Goal: Information Seeking & Learning: Learn about a topic

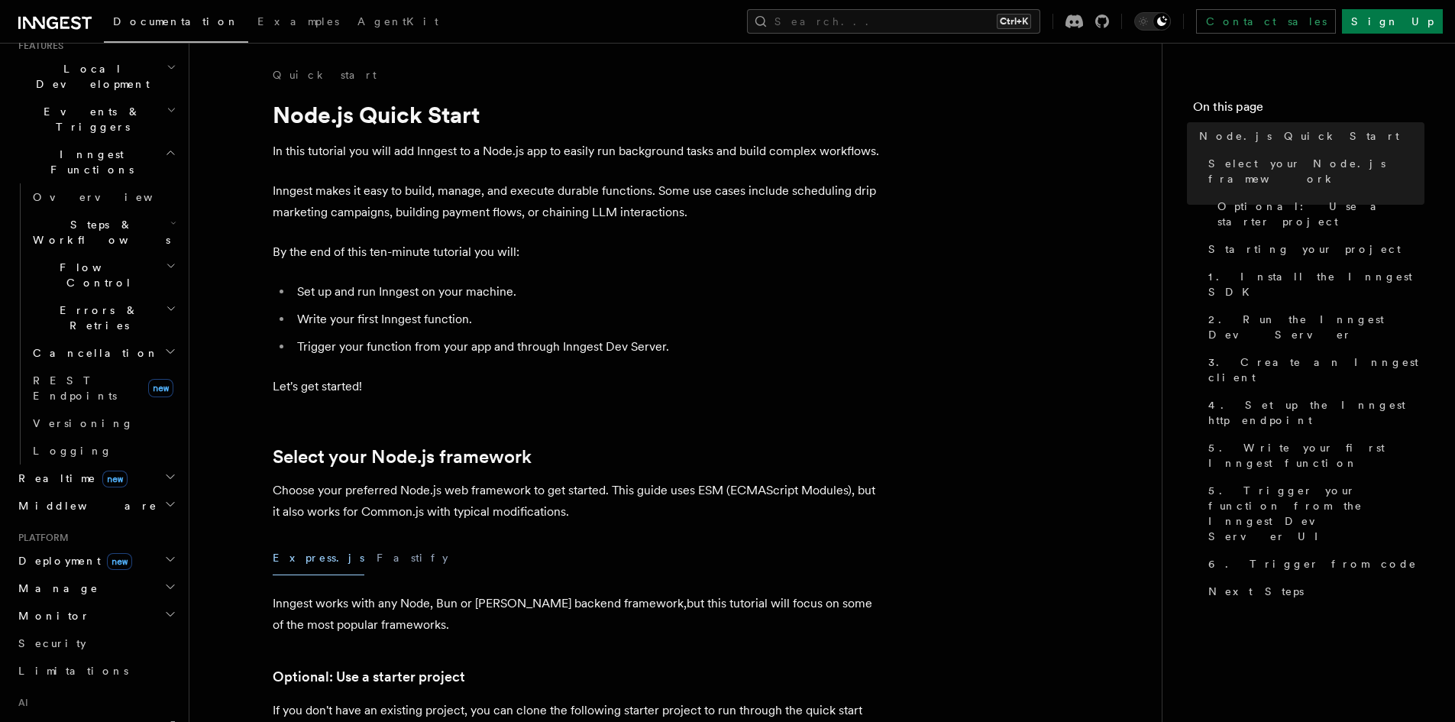
scroll to position [149, 0]
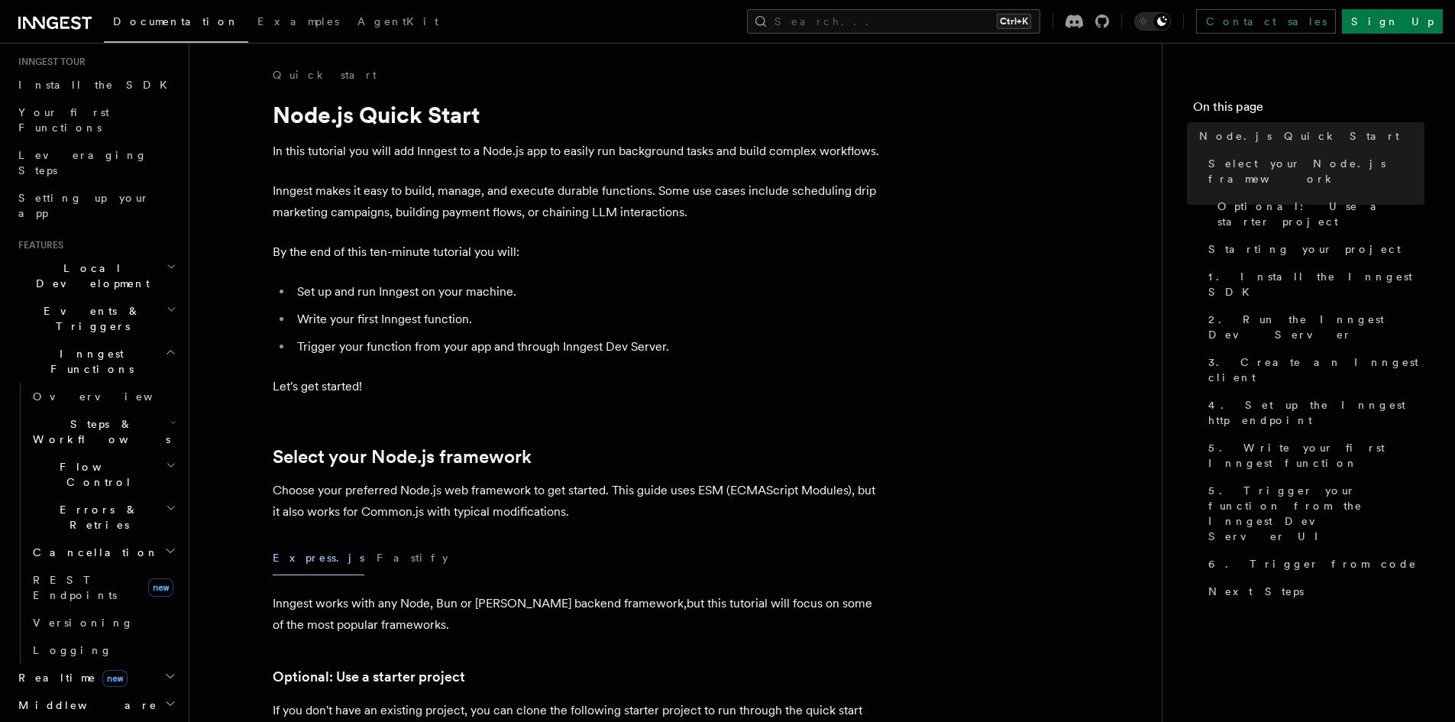
click at [142, 254] on h2 "Local Development" at bounding box center [95, 275] width 167 height 43
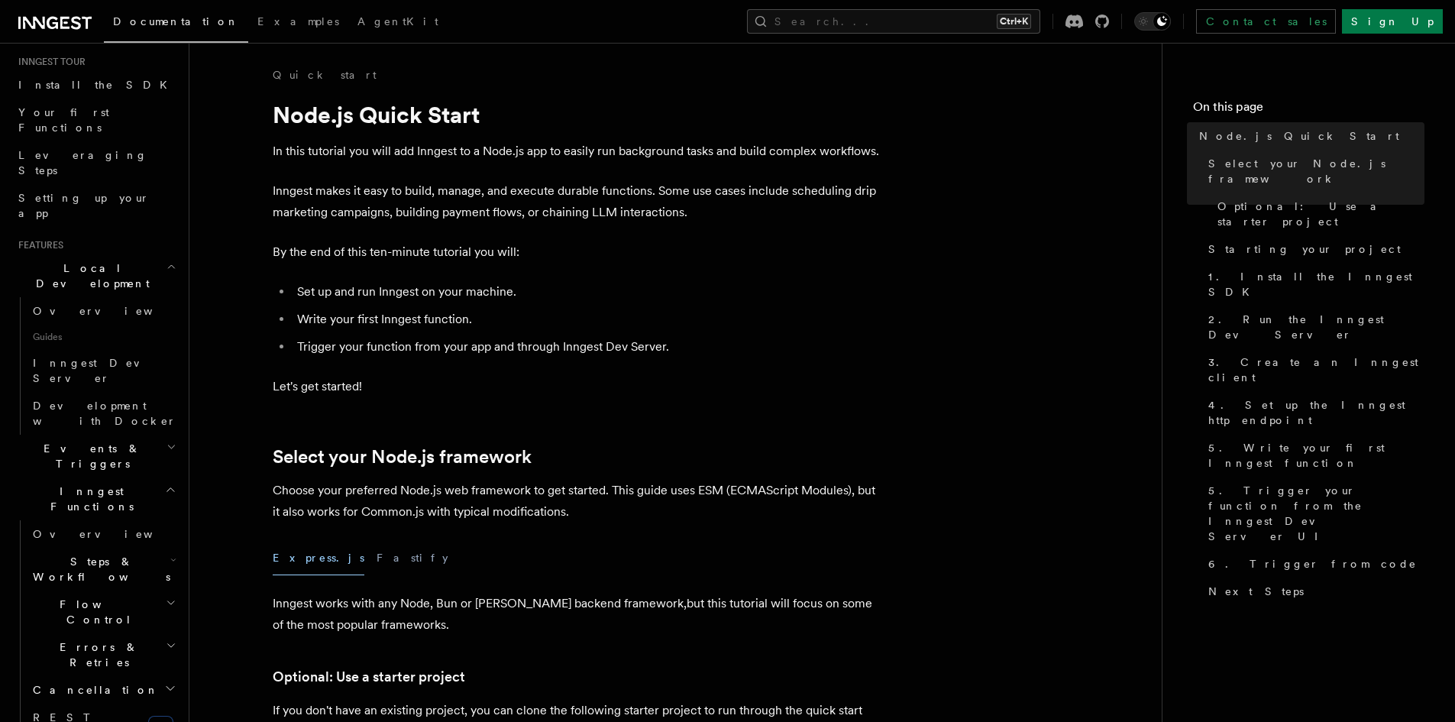
click at [140, 254] on h2 "Local Development" at bounding box center [95, 275] width 167 height 43
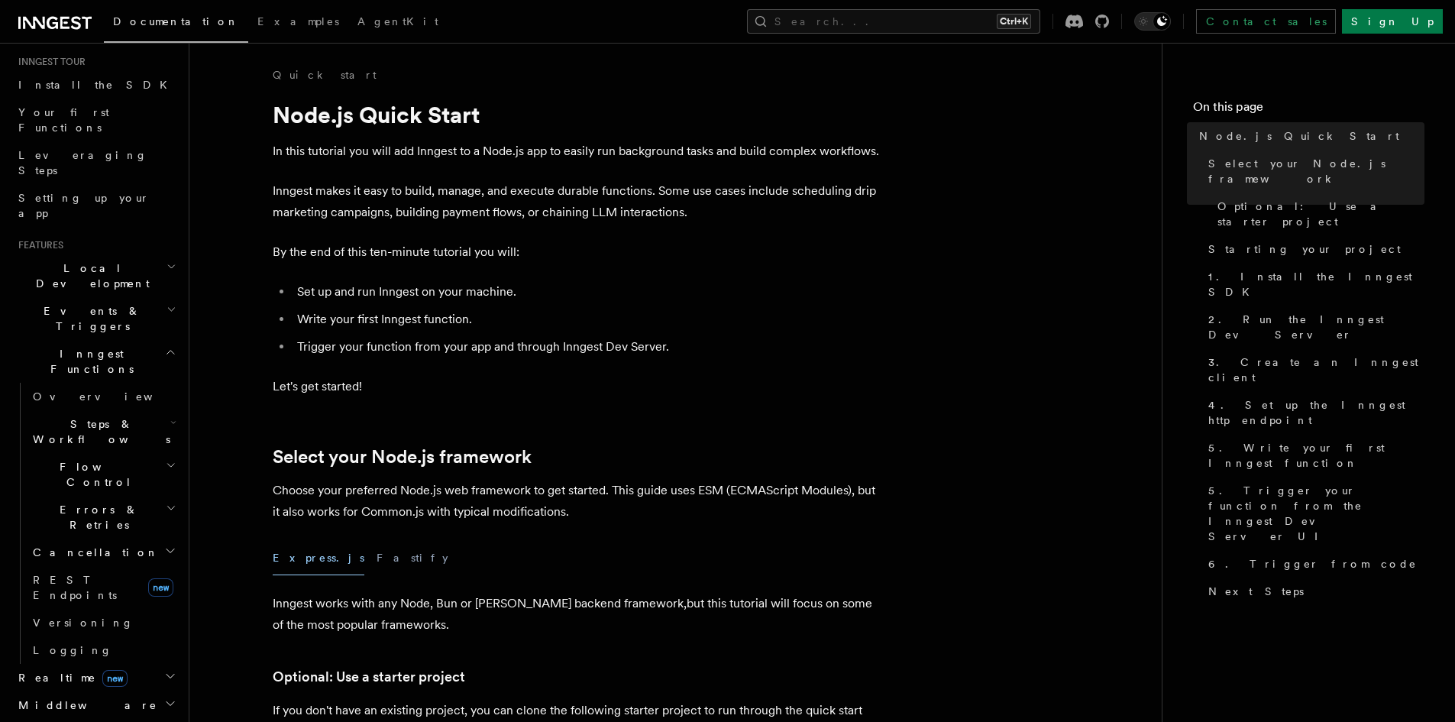
click at [140, 254] on h2 "Local Development" at bounding box center [95, 275] width 167 height 43
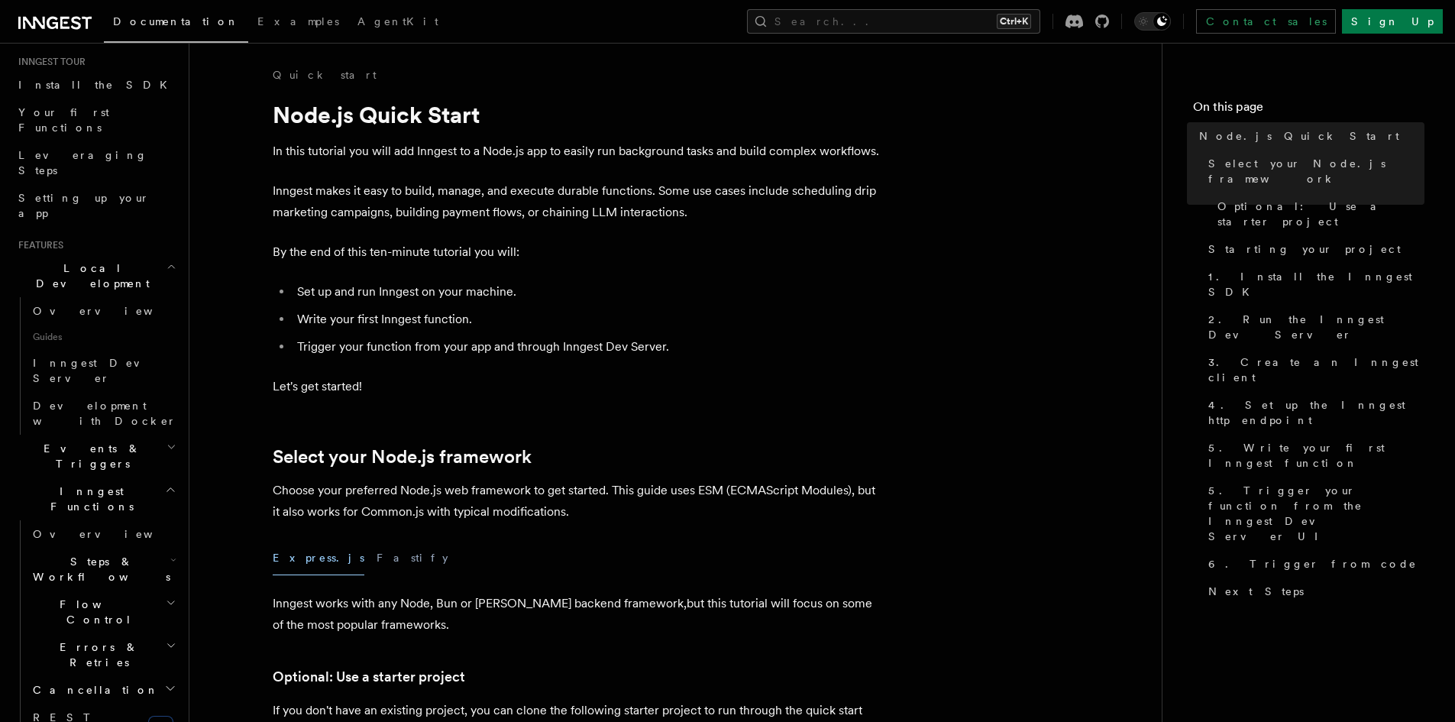
click at [140, 254] on h2 "Local Development" at bounding box center [95, 275] width 167 height 43
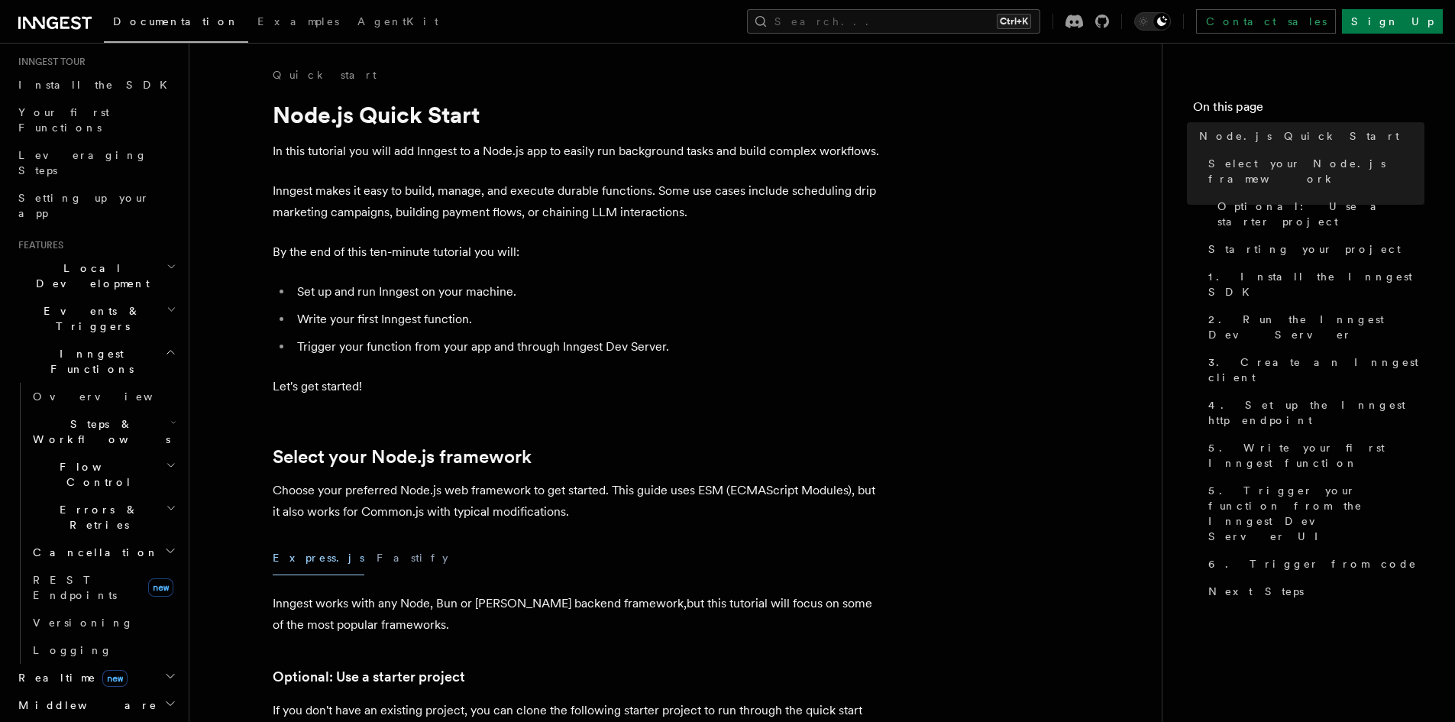
click at [140, 254] on h2 "Local Development" at bounding box center [95, 275] width 167 height 43
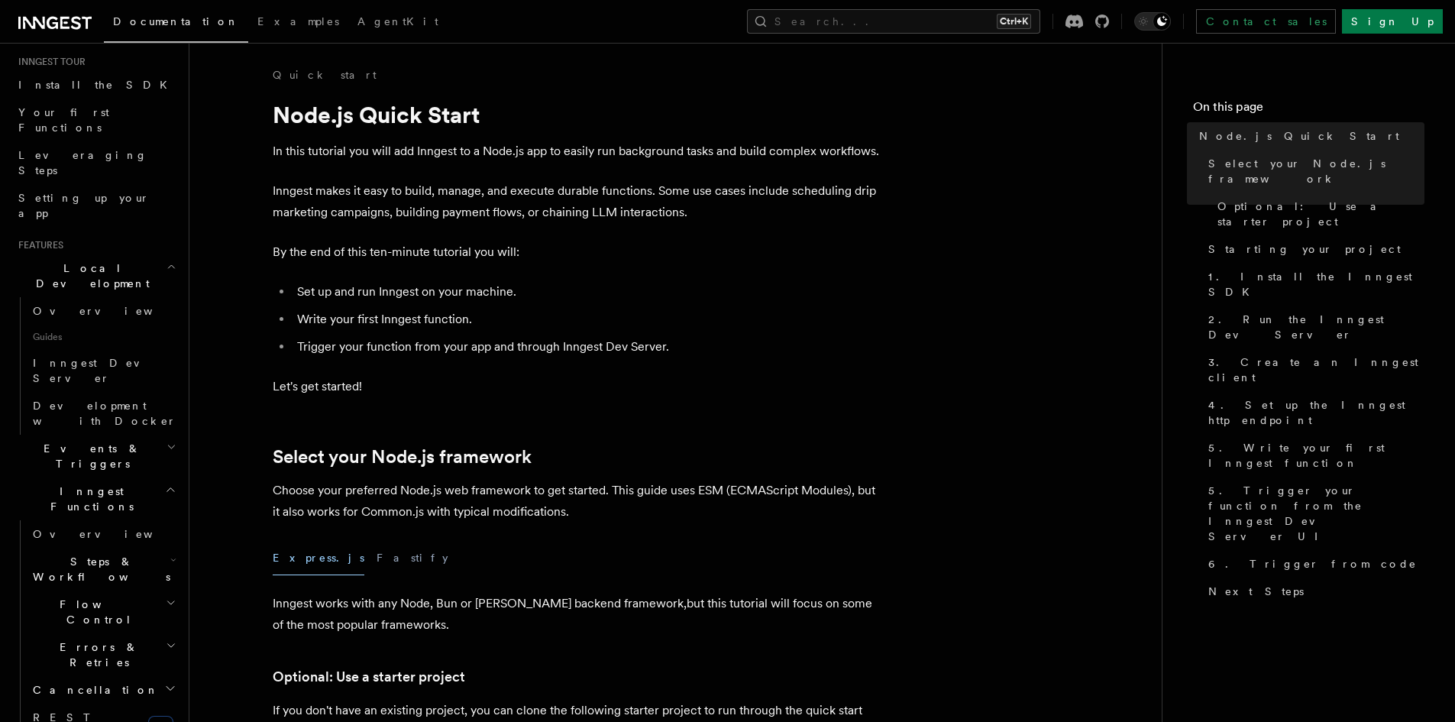
click at [140, 254] on h2 "Local Development" at bounding box center [95, 275] width 167 height 43
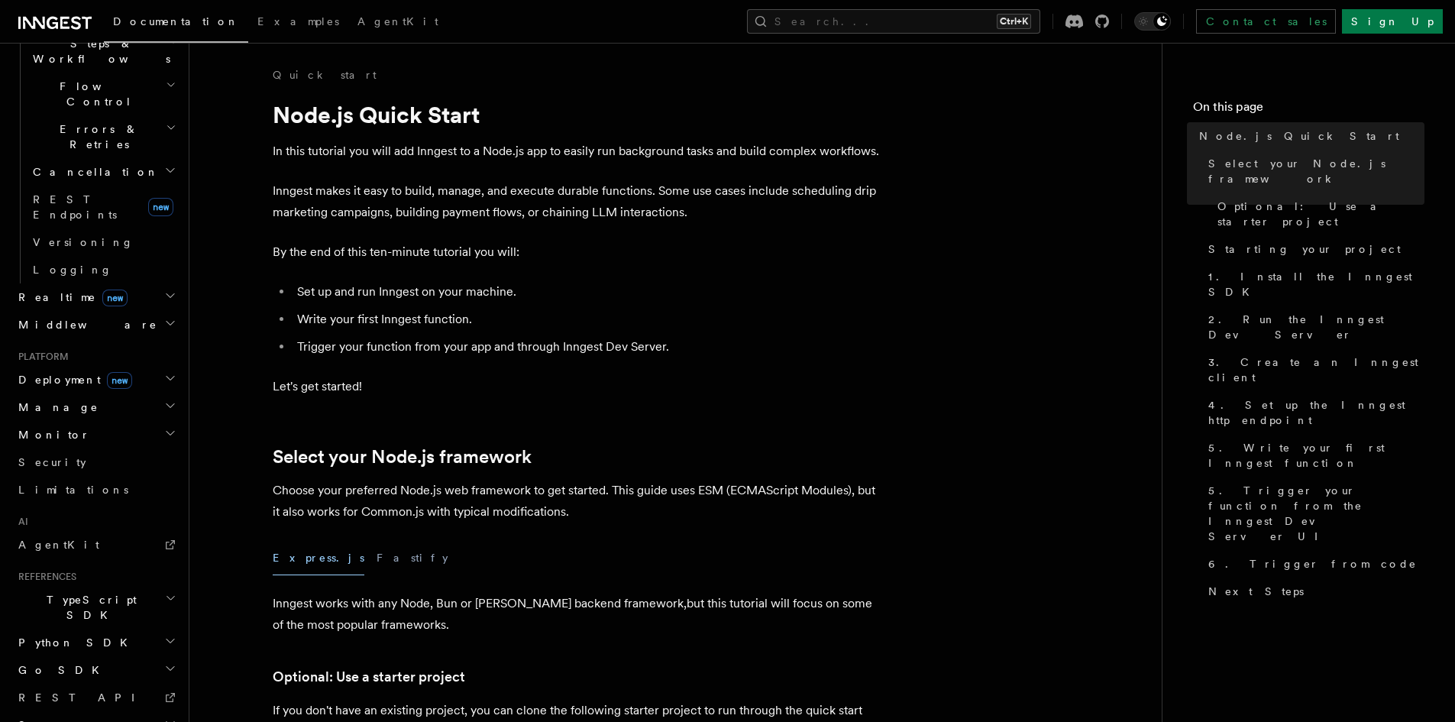
scroll to position [531, 0]
click at [78, 392] on h2 "Manage" at bounding box center [95, 406] width 167 height 28
click at [135, 364] on h2 "Deployment new" at bounding box center [95, 378] width 167 height 28
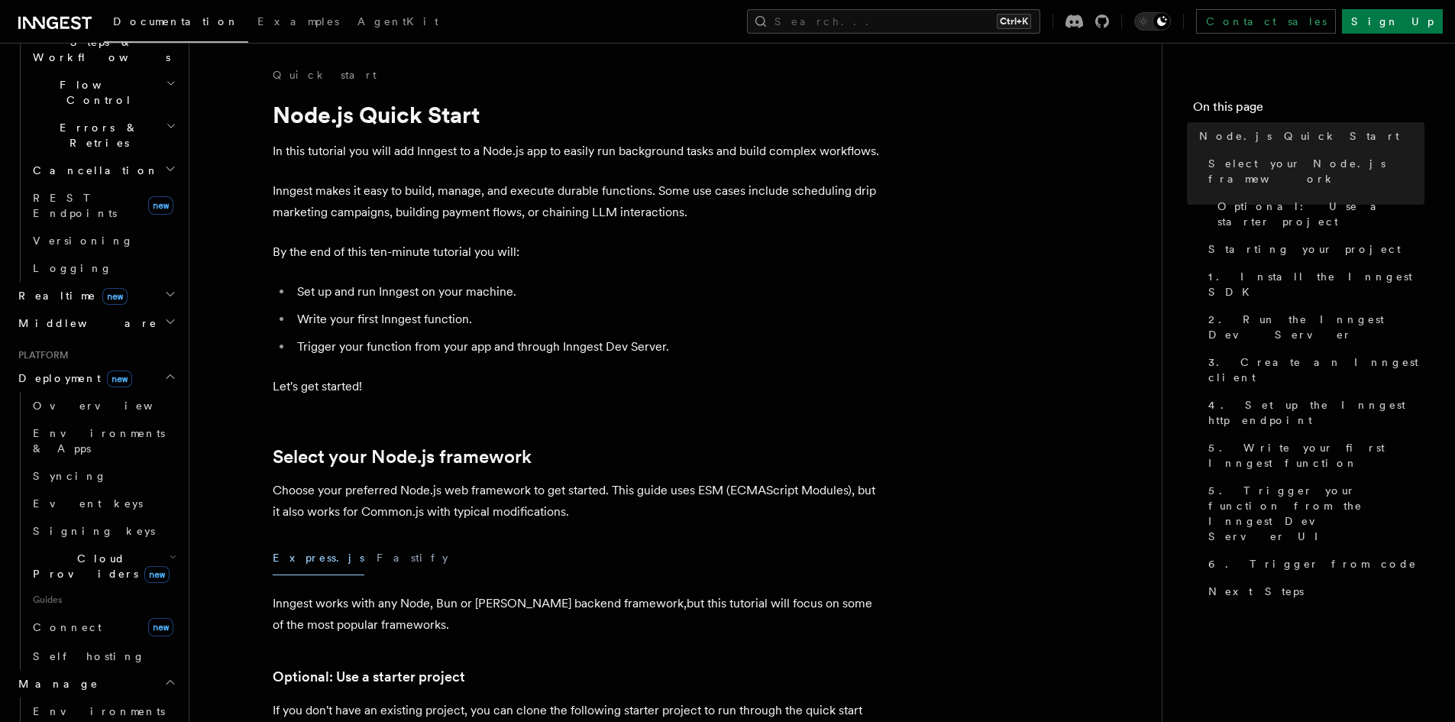
click at [170, 551] on icon "button" at bounding box center [173, 557] width 7 height 12
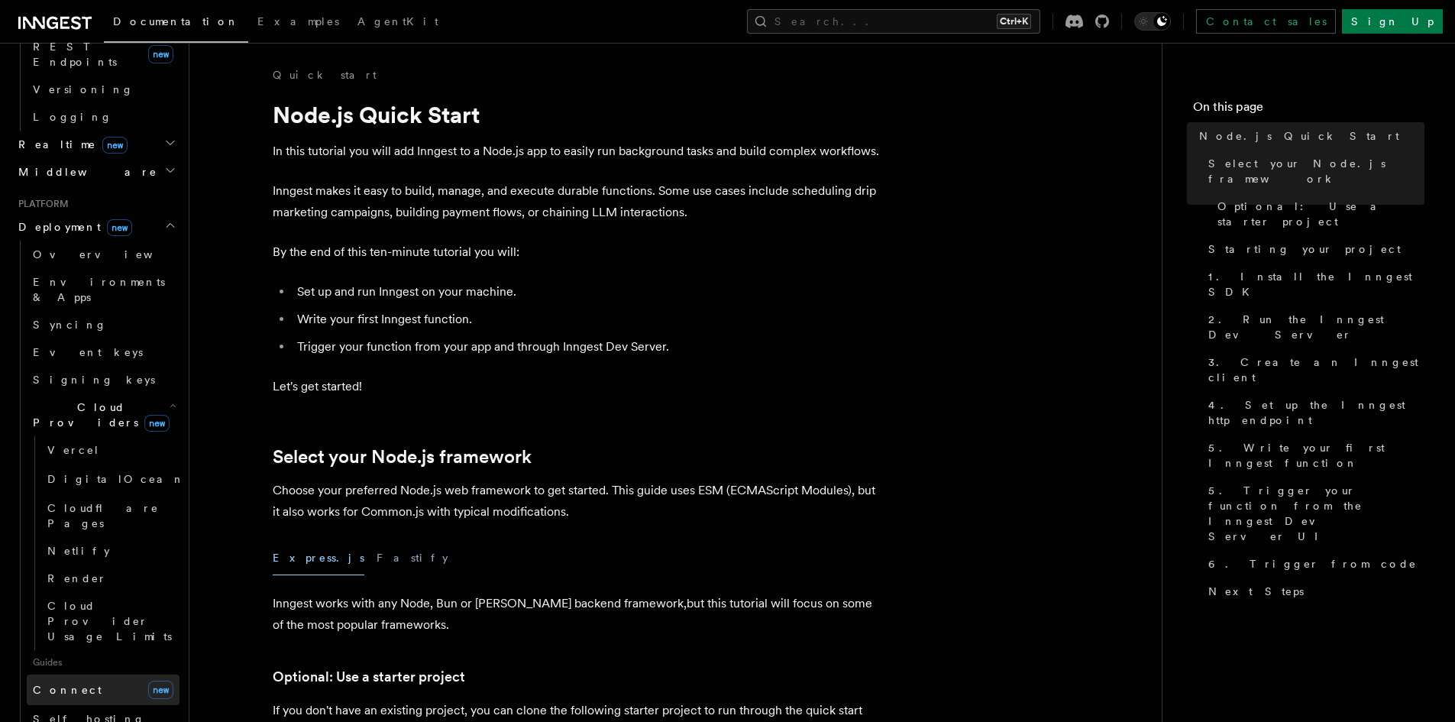
scroll to position [684, 0]
click at [83, 711] on span "Self hosting" at bounding box center [89, 717] width 112 height 12
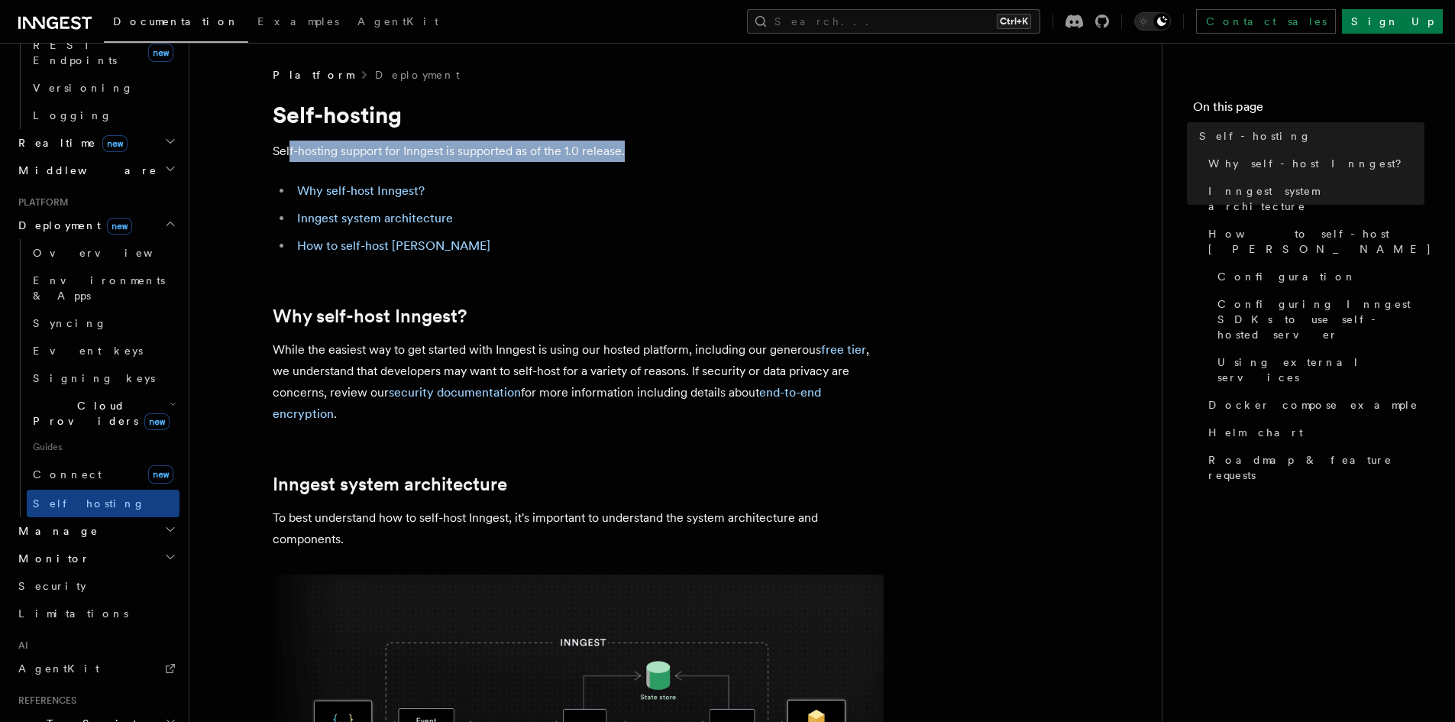
drag, startPoint x: 288, startPoint y: 157, endPoint x: 647, endPoint y: 150, distance: 359.1
click at [647, 150] on p "Self-hosting support for Inngest is supported as of the 1.0 release." at bounding box center [578, 151] width 611 height 21
click at [647, 153] on p "Self-hosting support for Inngest is supported as of the 1.0 release." at bounding box center [578, 151] width 611 height 21
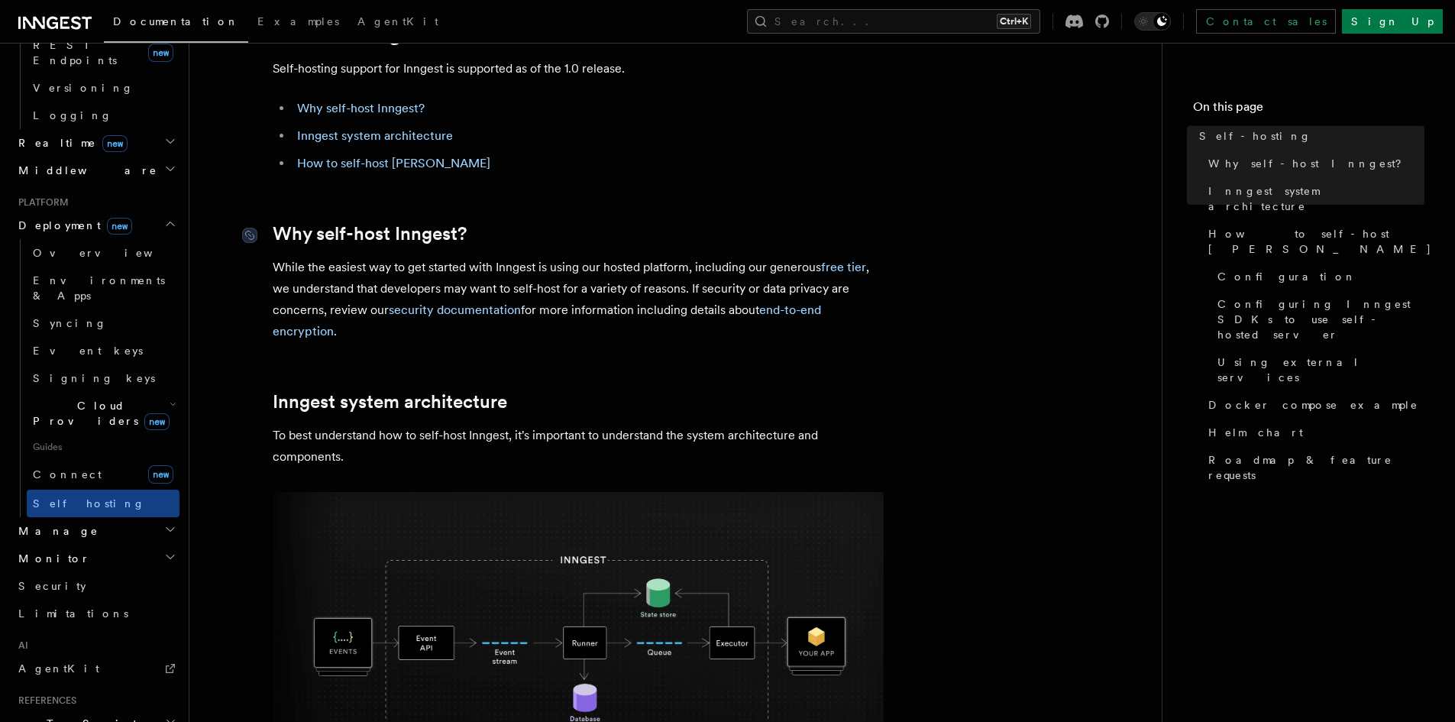
scroll to position [76, 0]
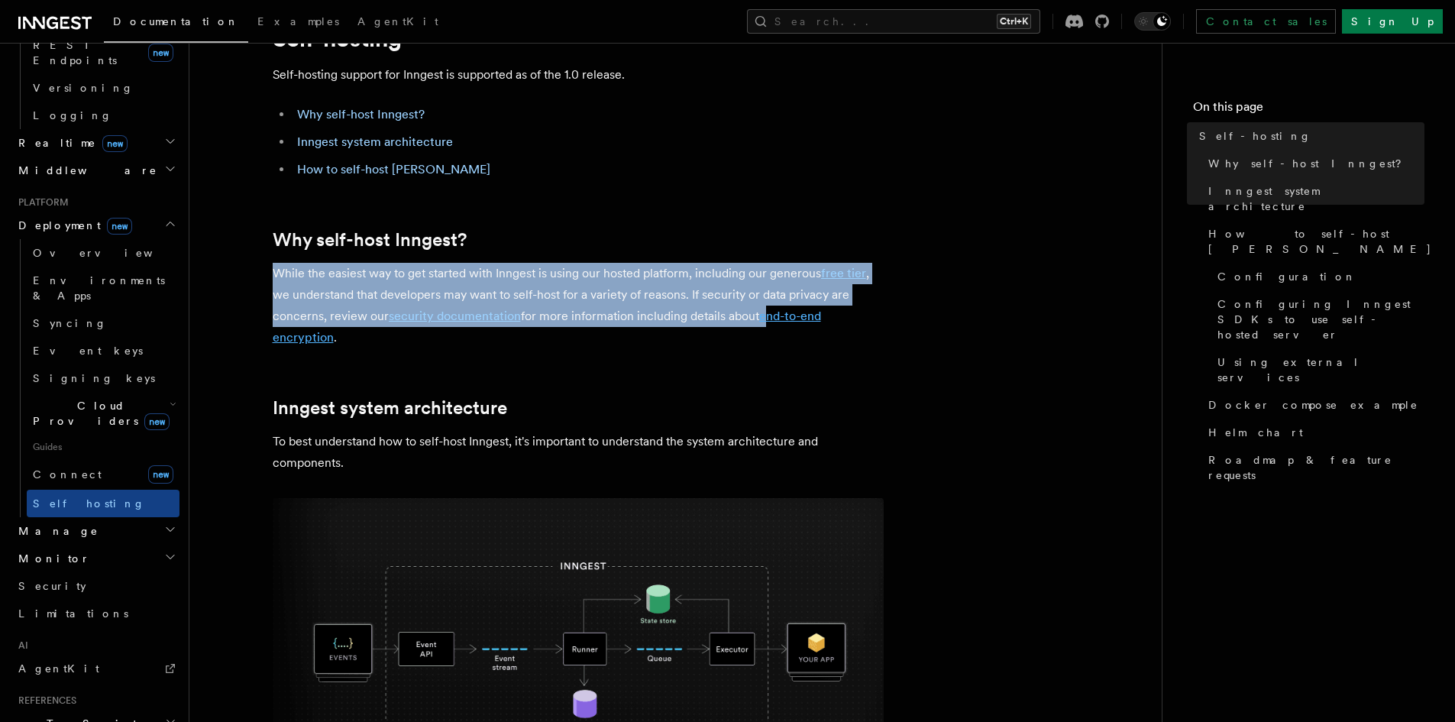
drag, startPoint x: 257, startPoint y: 267, endPoint x: 767, endPoint y: 316, distance: 512.0
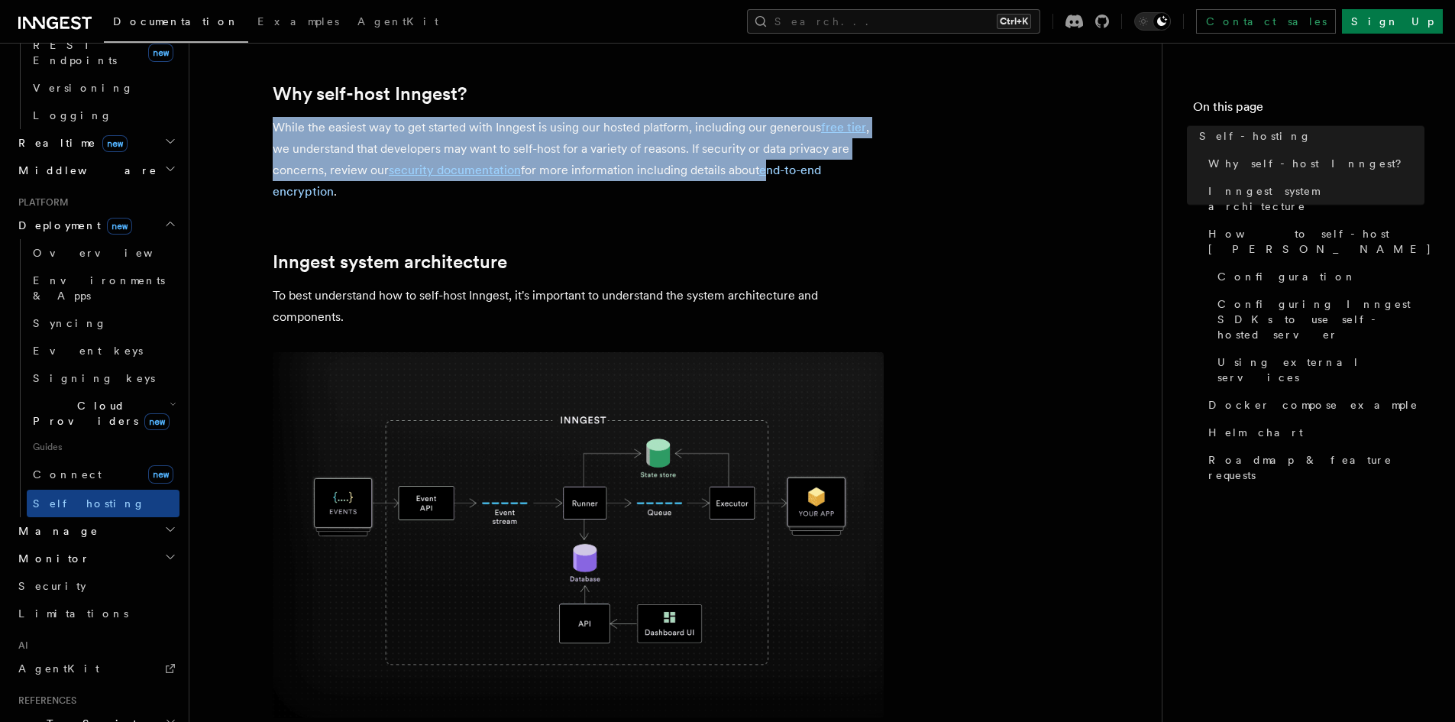
scroll to position [229, 0]
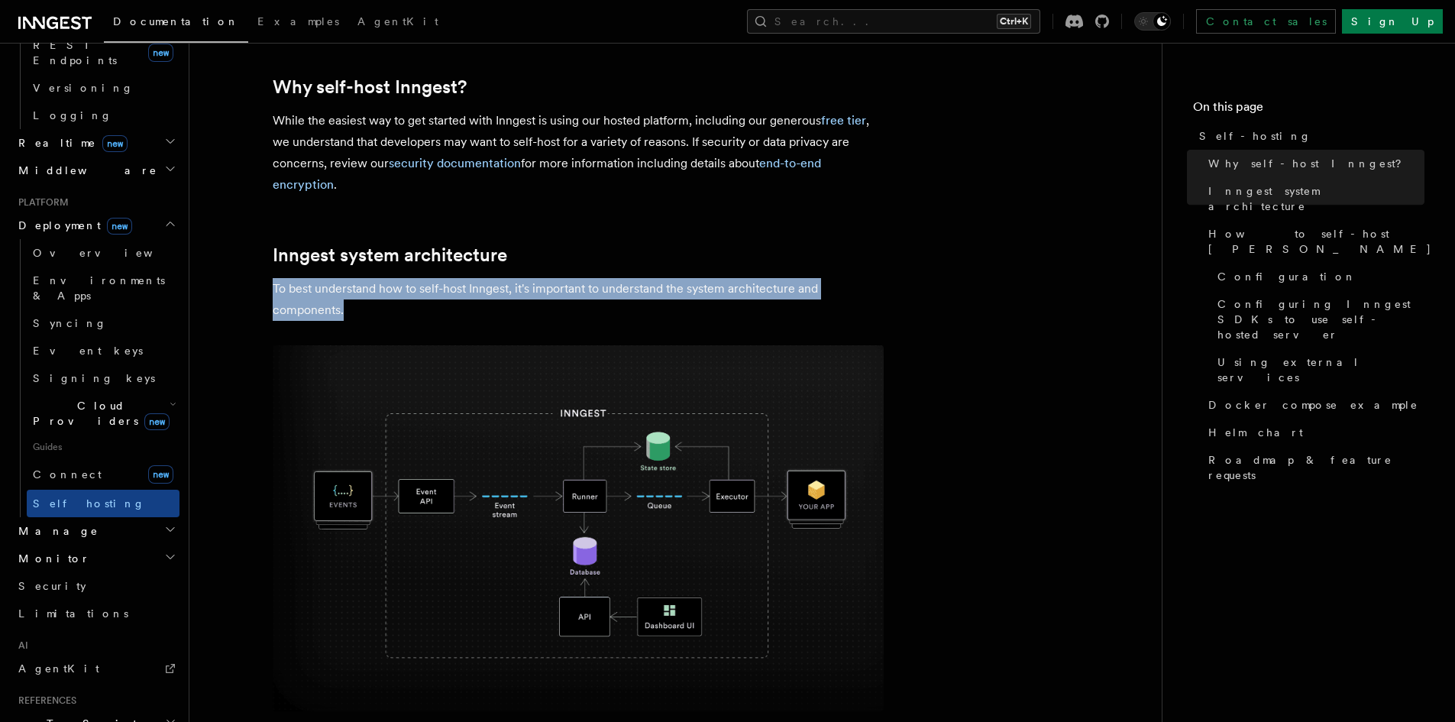
drag, startPoint x: 273, startPoint y: 284, endPoint x: 825, endPoint y: 312, distance: 553.0
click at [825, 312] on p "To best understand how to self-host Inngest, it's important to understand the s…" at bounding box center [578, 299] width 611 height 43
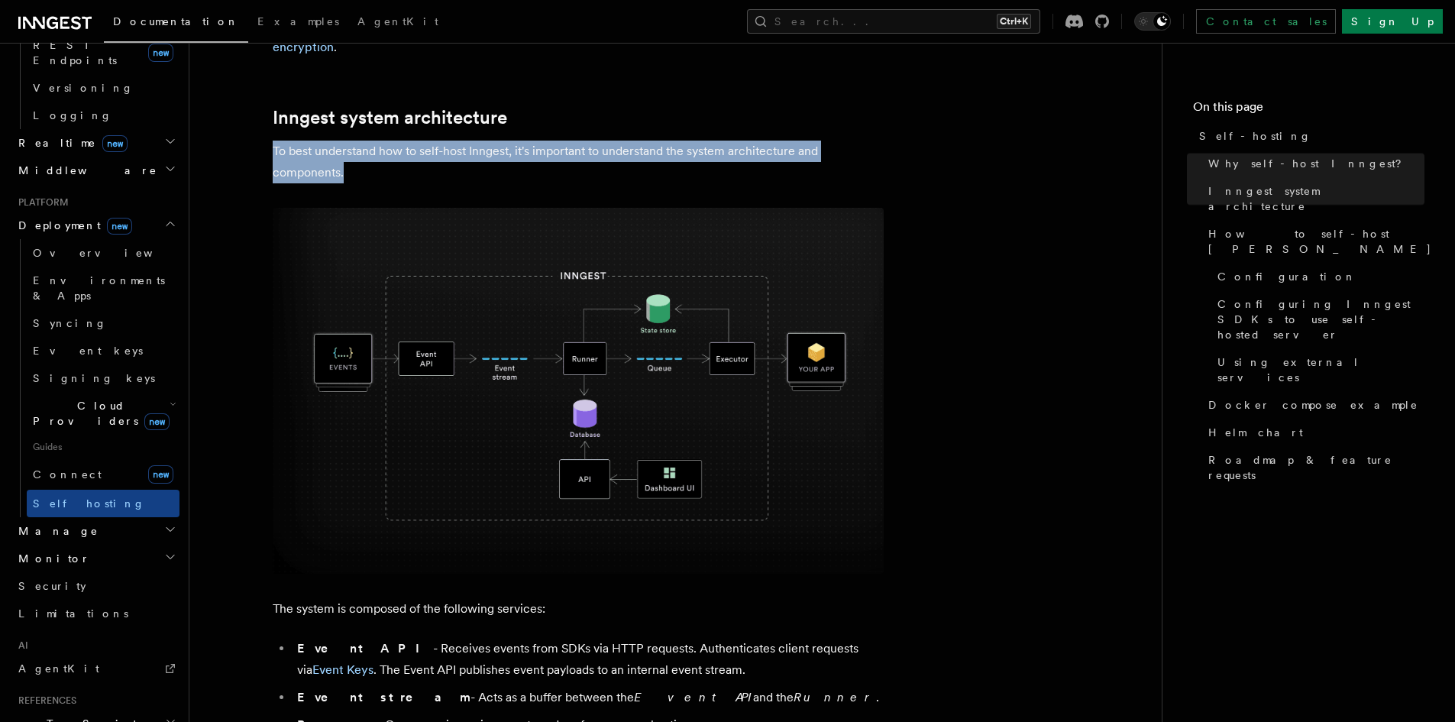
scroll to position [535, 0]
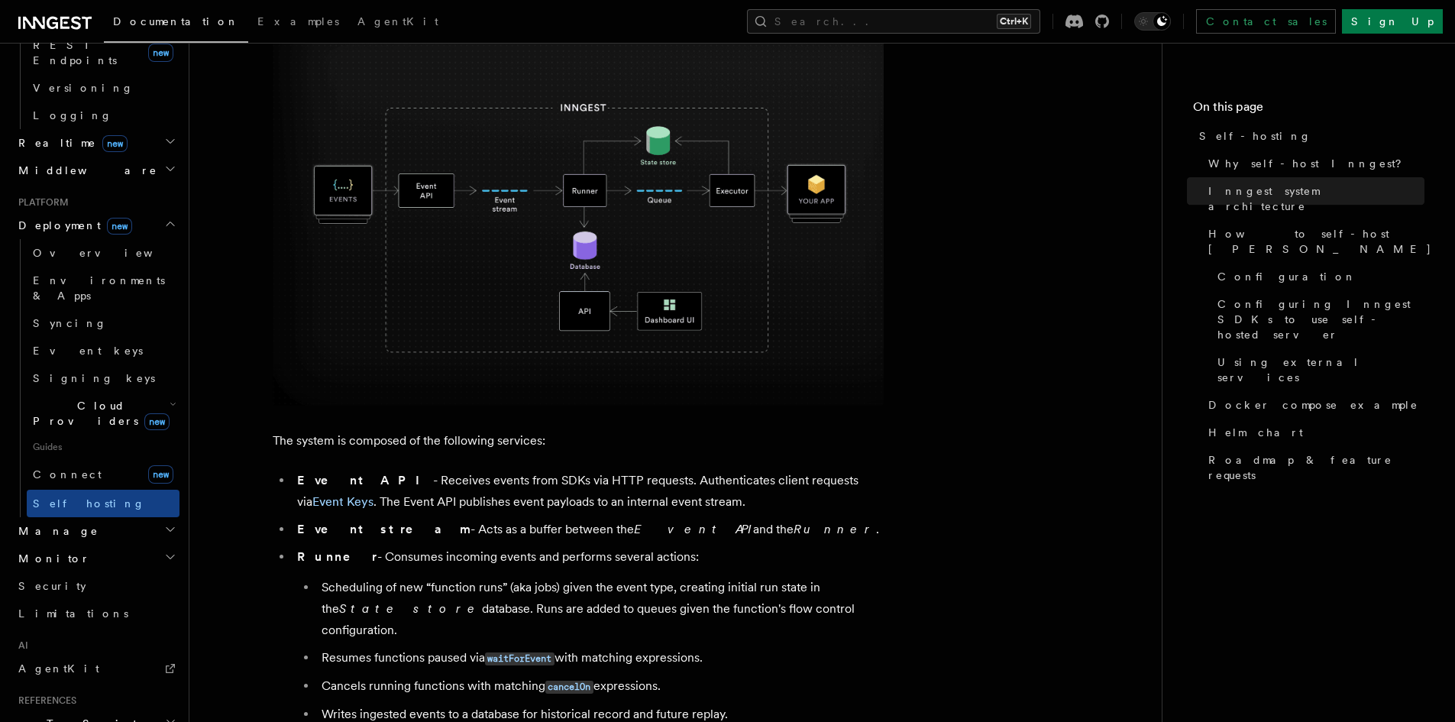
click at [66, 517] on h2 "Manage" at bounding box center [95, 531] width 167 height 28
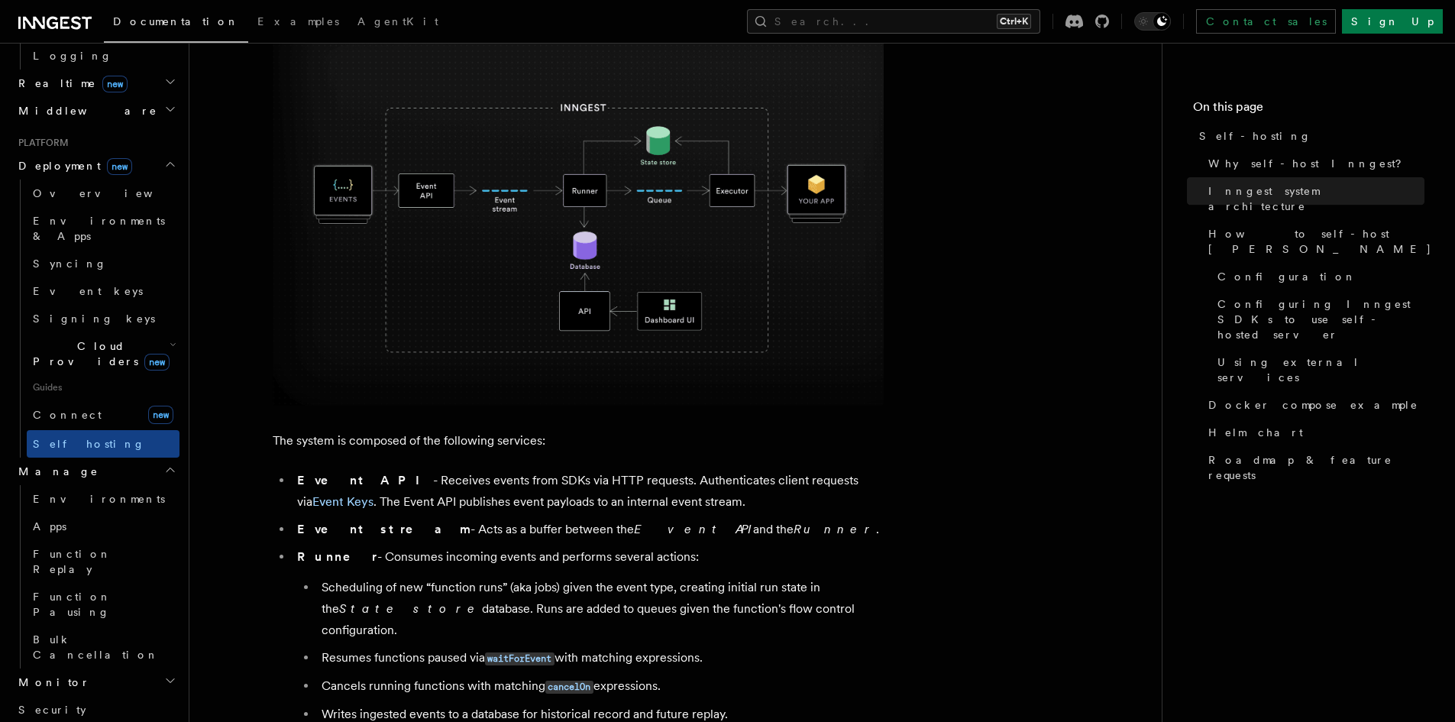
scroll to position [760, 0]
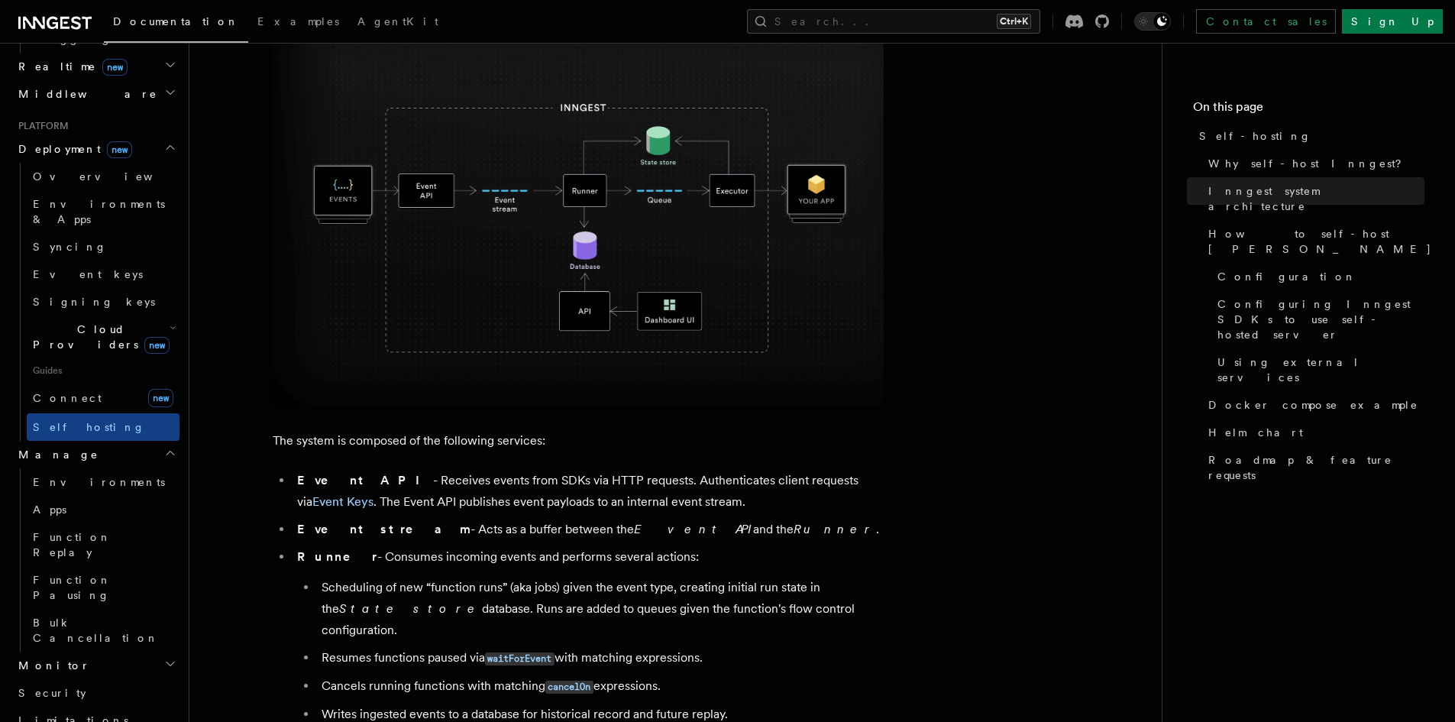
click at [73, 652] on h2 "Monitor" at bounding box center [95, 666] width 167 height 28
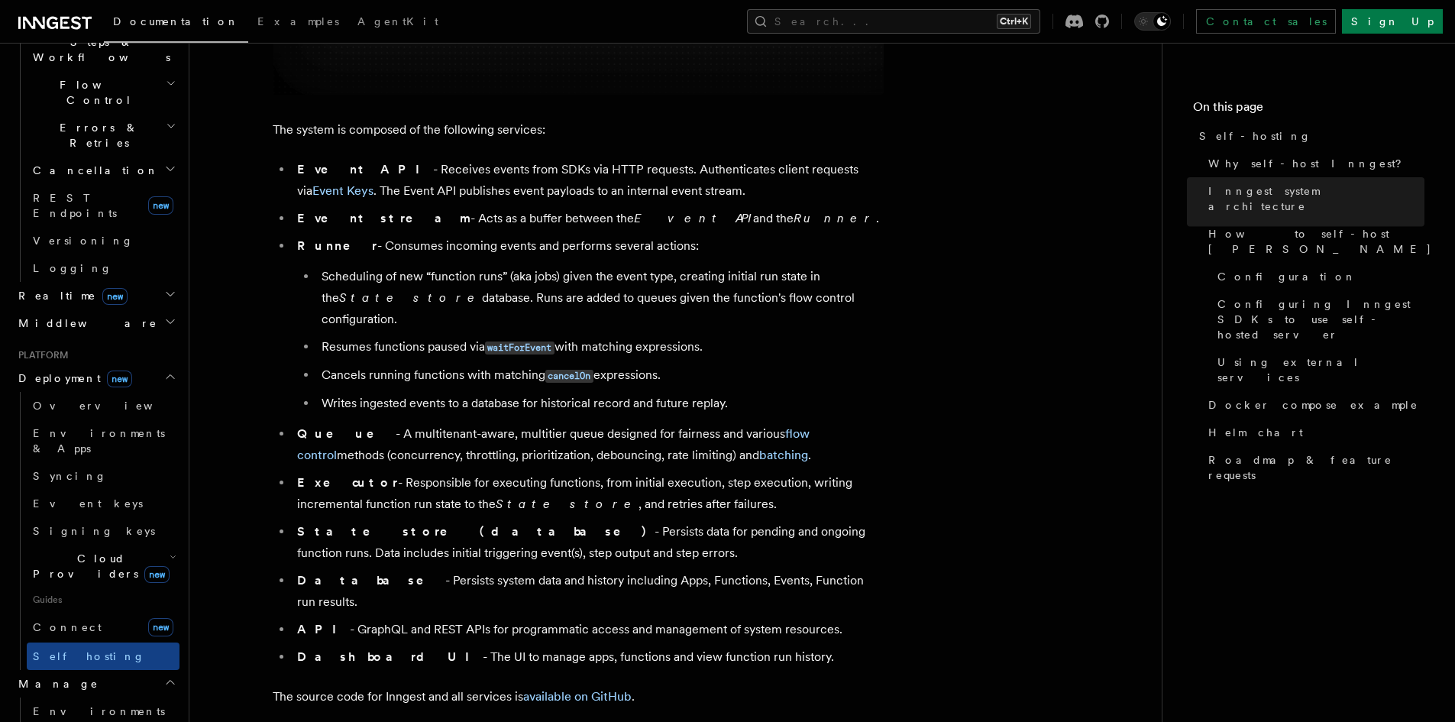
scroll to position [764, 0]
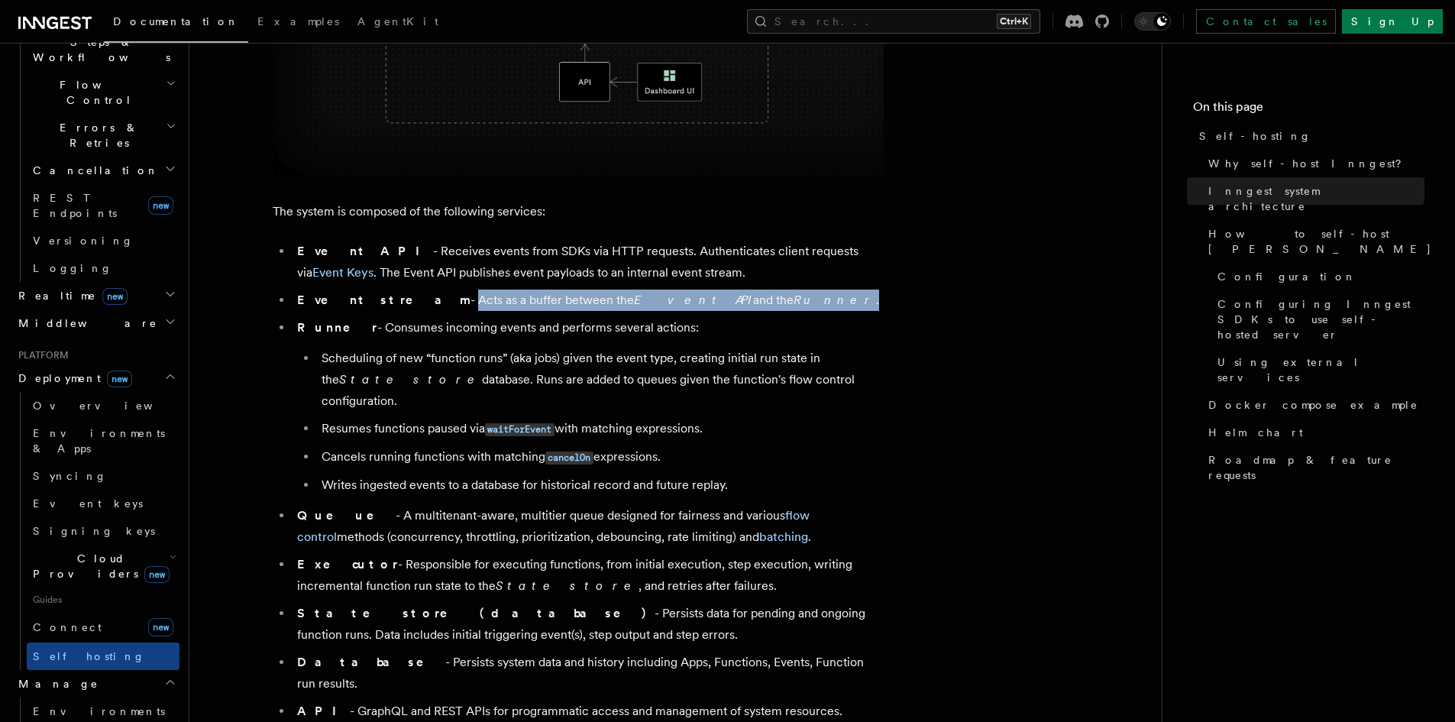
drag, startPoint x: 378, startPoint y: 305, endPoint x: 699, endPoint y: 301, distance: 320.9
click at [699, 301] on li "Event stream - Acts as a buffer between the Event API and the Runner ." at bounding box center [588, 300] width 591 height 21
drag, startPoint x: 345, startPoint y: 317, endPoint x: 660, endPoint y: 327, distance: 314.9
click at [660, 327] on li "Runner - Consumes incoming events and performs several actions: Scheduling of n…" at bounding box center [588, 406] width 591 height 179
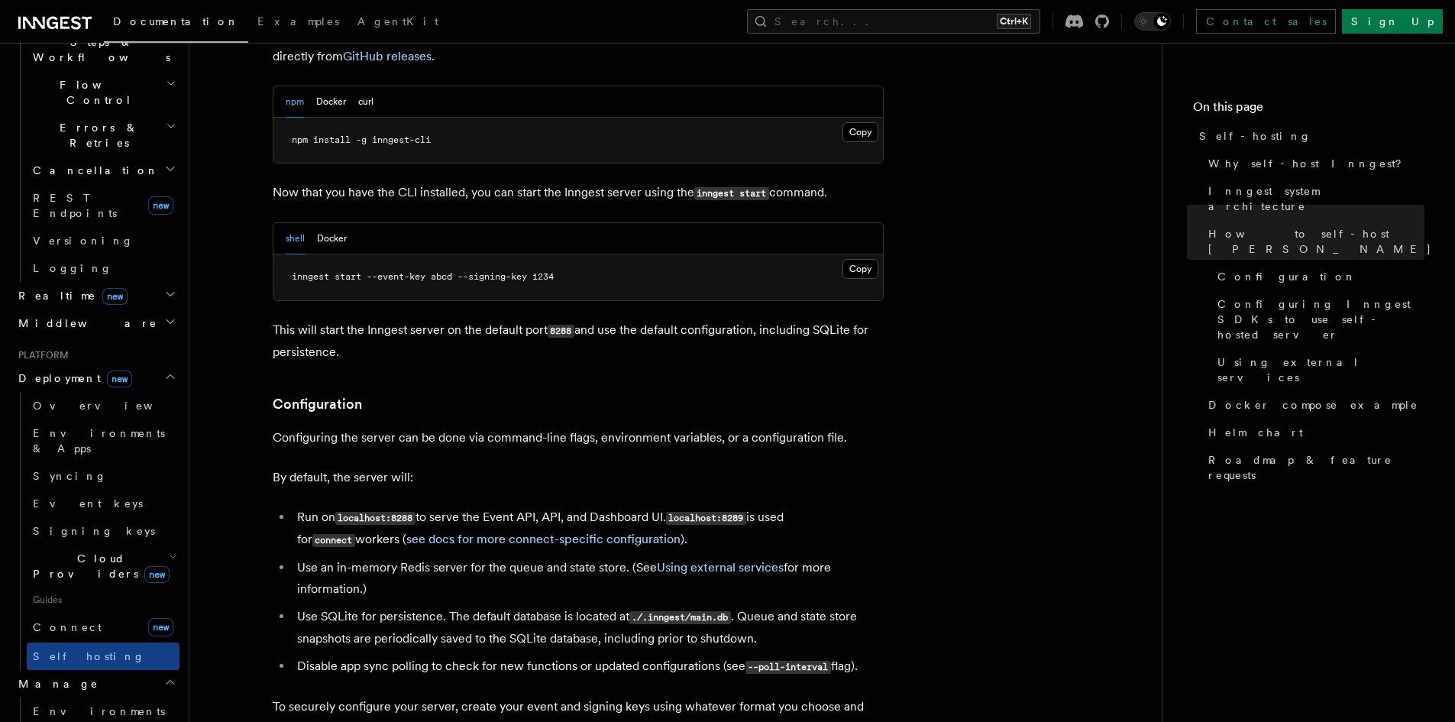
scroll to position [1681, 0]
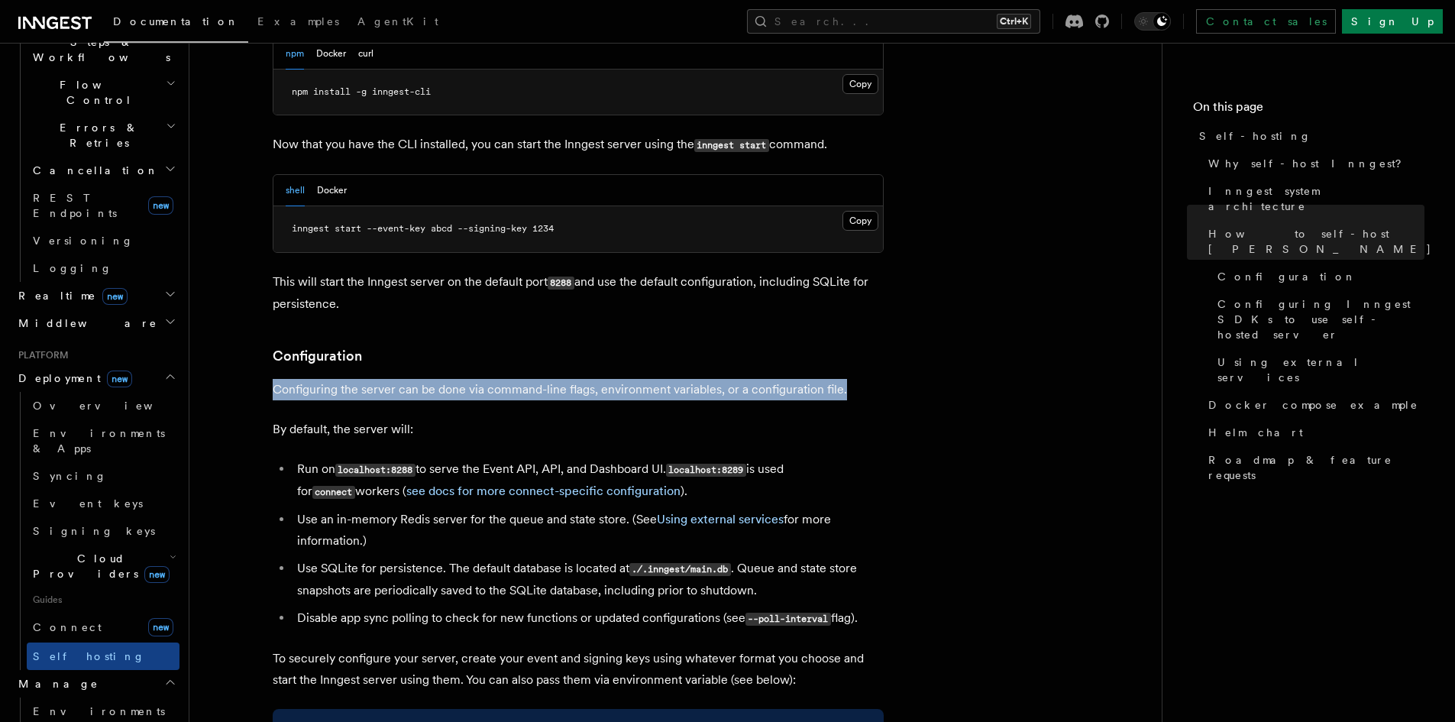
drag, startPoint x: 268, startPoint y: 346, endPoint x: 890, endPoint y: 335, distance: 622.0
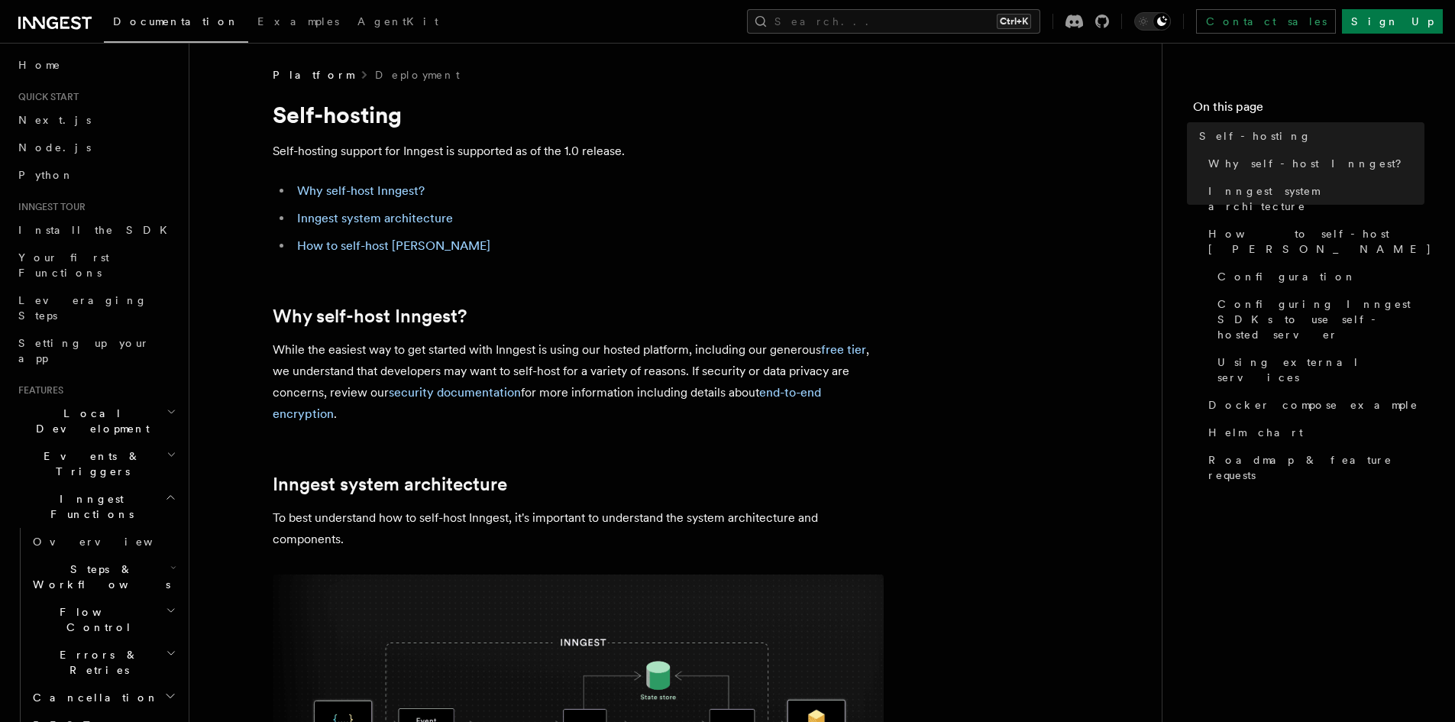
scroll to position [0, 0]
click at [58, 143] on link "Node.js" at bounding box center [95, 152] width 167 height 28
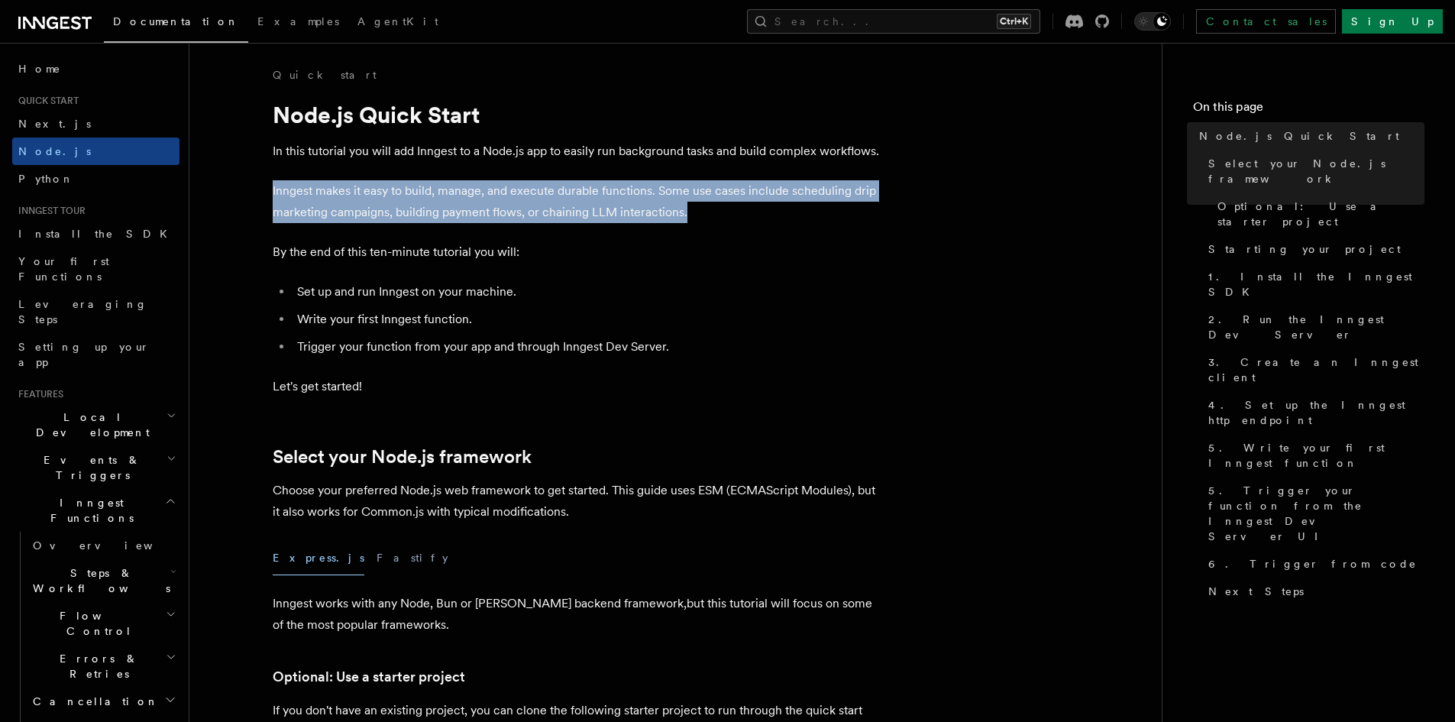
drag, startPoint x: 273, startPoint y: 195, endPoint x: 721, endPoint y: 211, distance: 448.7
click at [721, 211] on p "Inngest makes it easy to build, manage, and execute durable functions. Some use…" at bounding box center [578, 201] width 611 height 43
drag, startPoint x: 718, startPoint y: 212, endPoint x: 267, endPoint y: 191, distance: 452.0
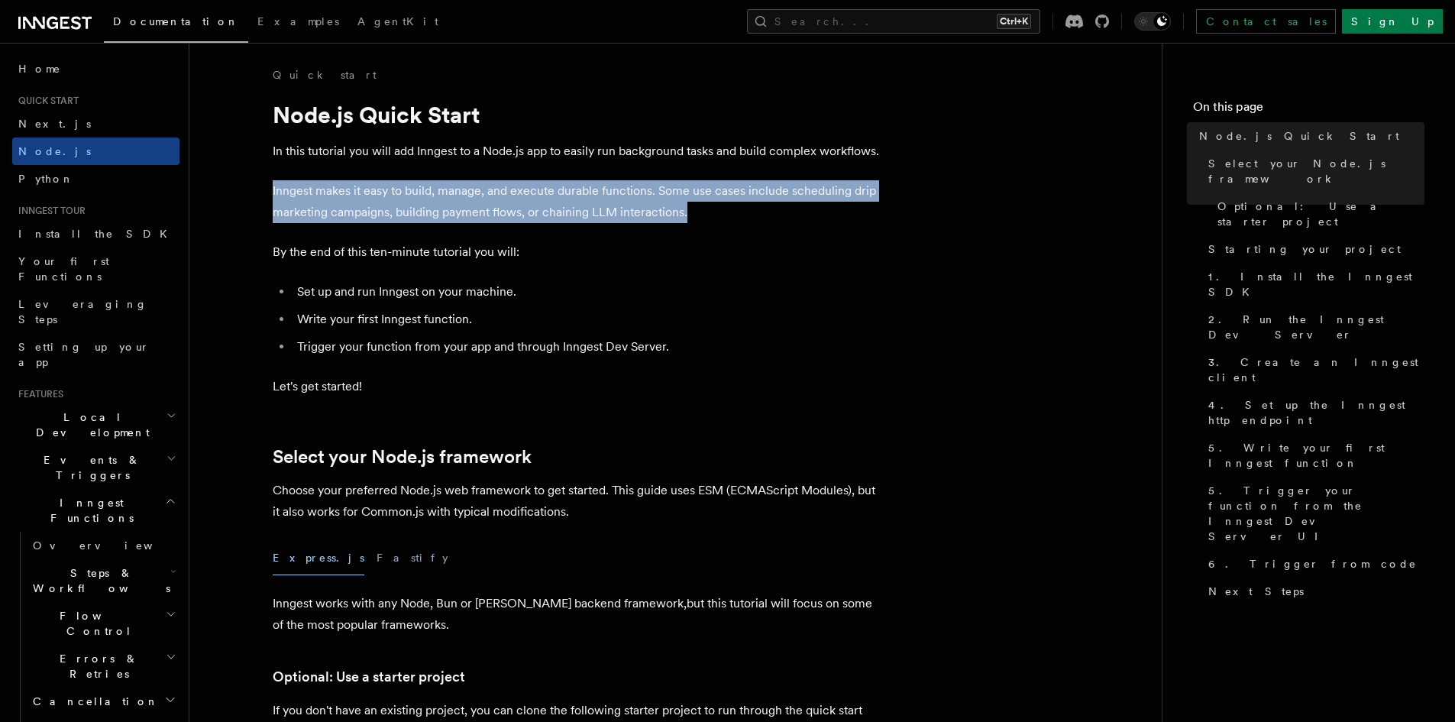
copy p "Inngest makes it easy to build, manage, and execute durable functions. Some use…"
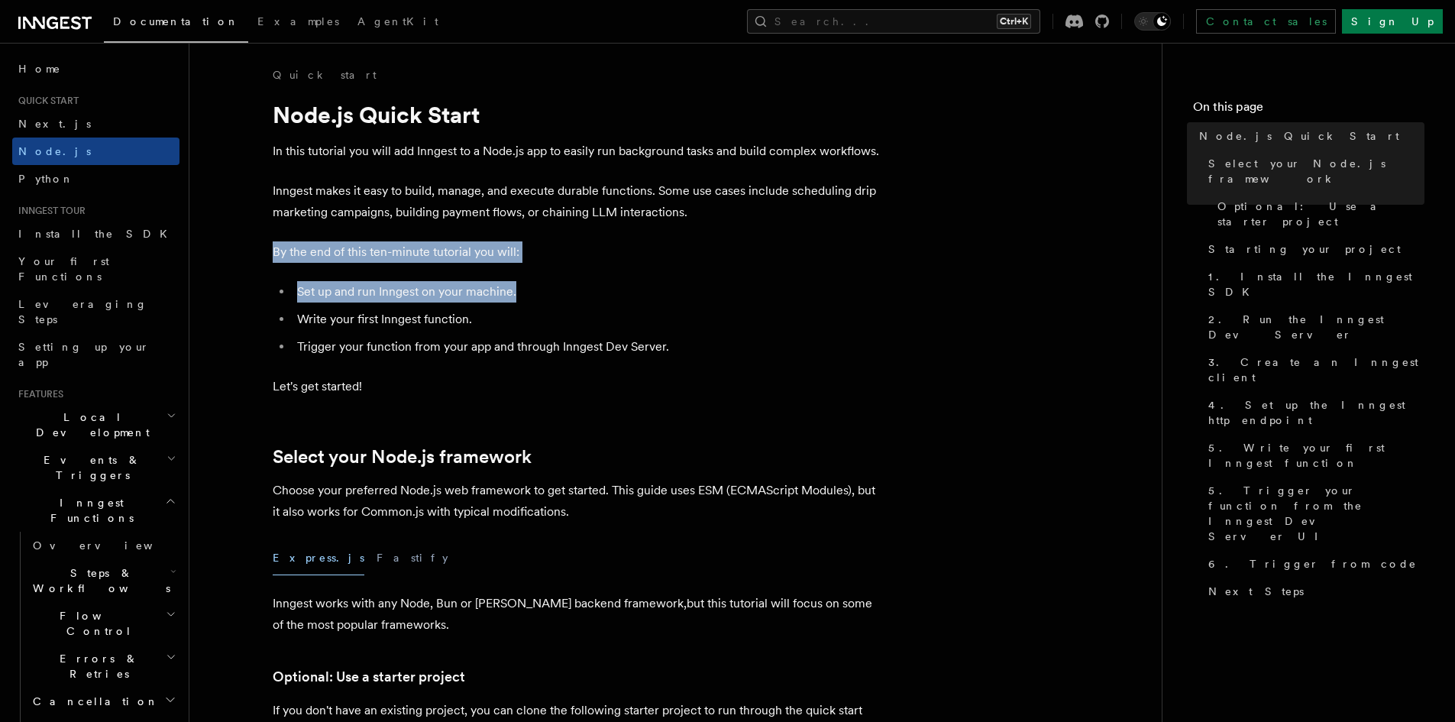
drag, startPoint x: 270, startPoint y: 257, endPoint x: 533, endPoint y: 277, distance: 263.6
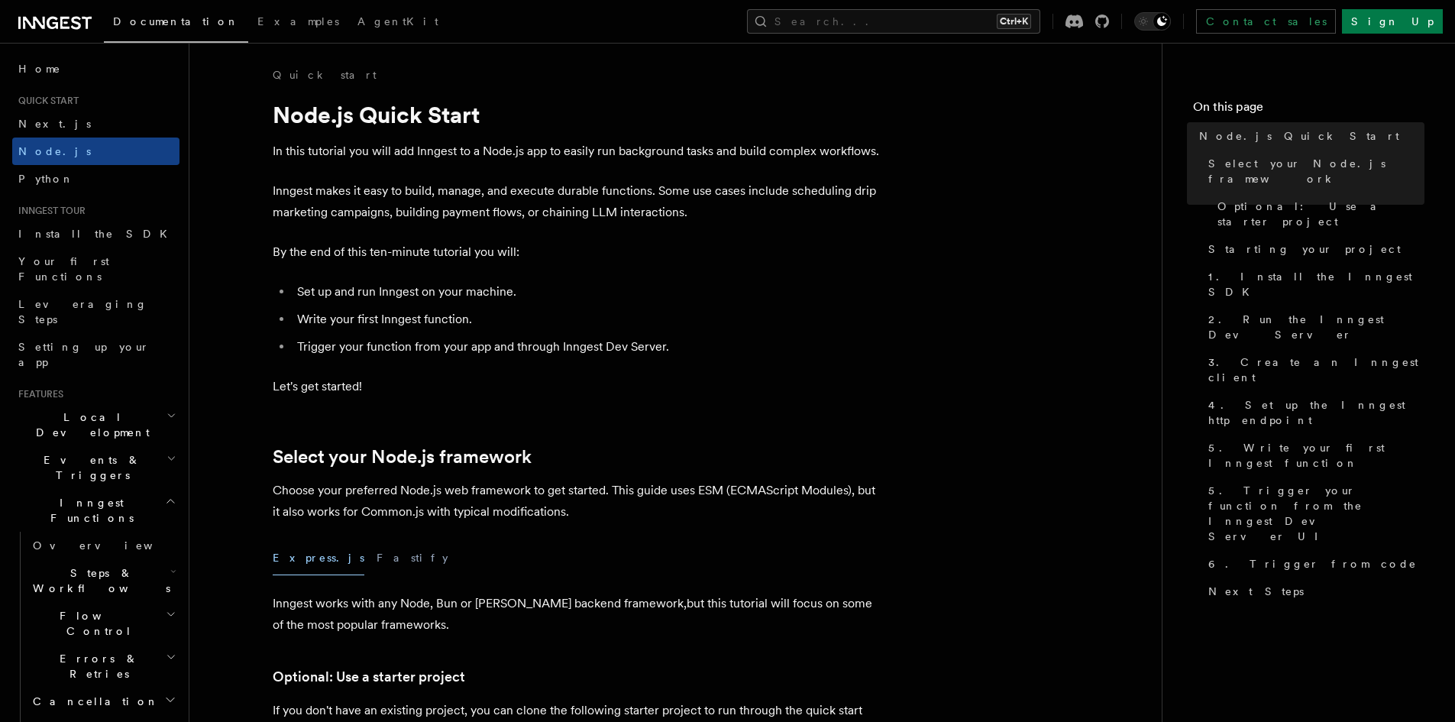
click at [420, 308] on ul "Set up and run Inngest on your machine. Write your first Inngest function. Trig…" at bounding box center [578, 319] width 611 height 76
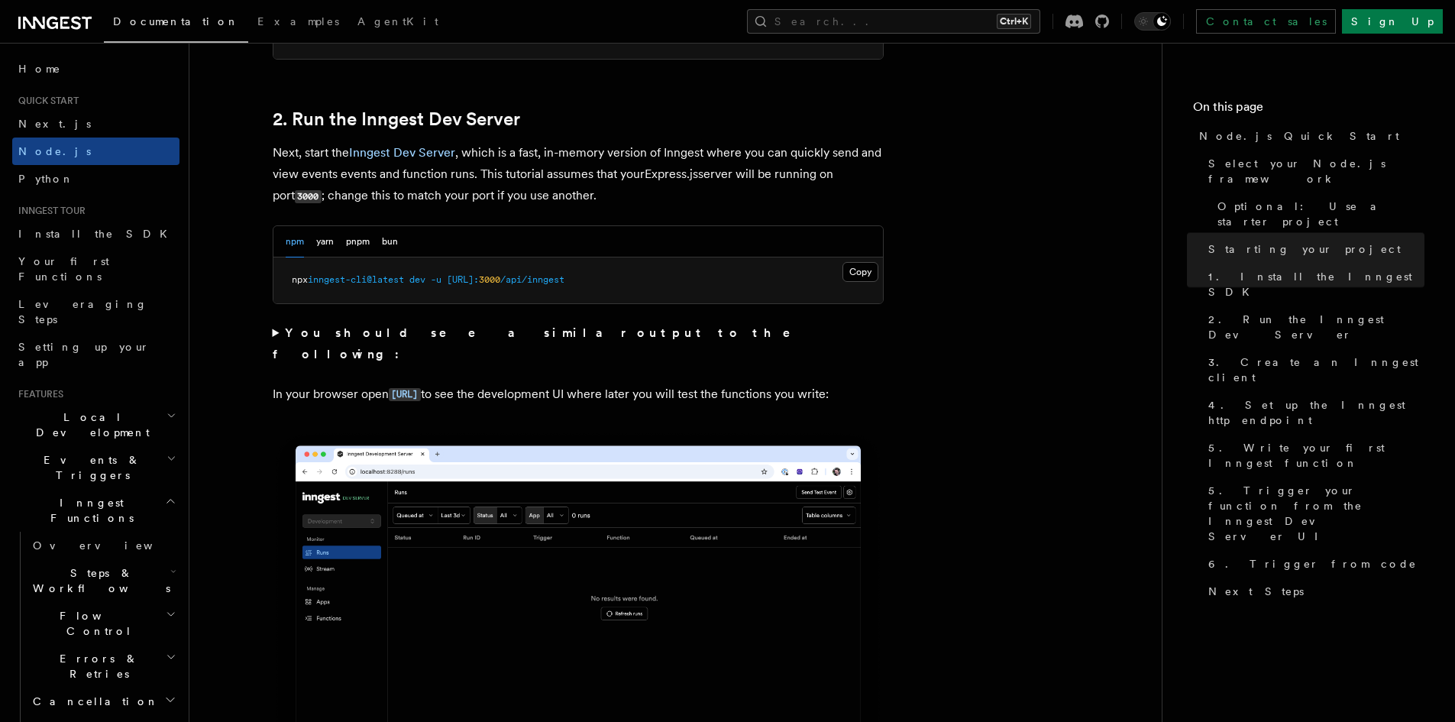
scroll to position [1299, 0]
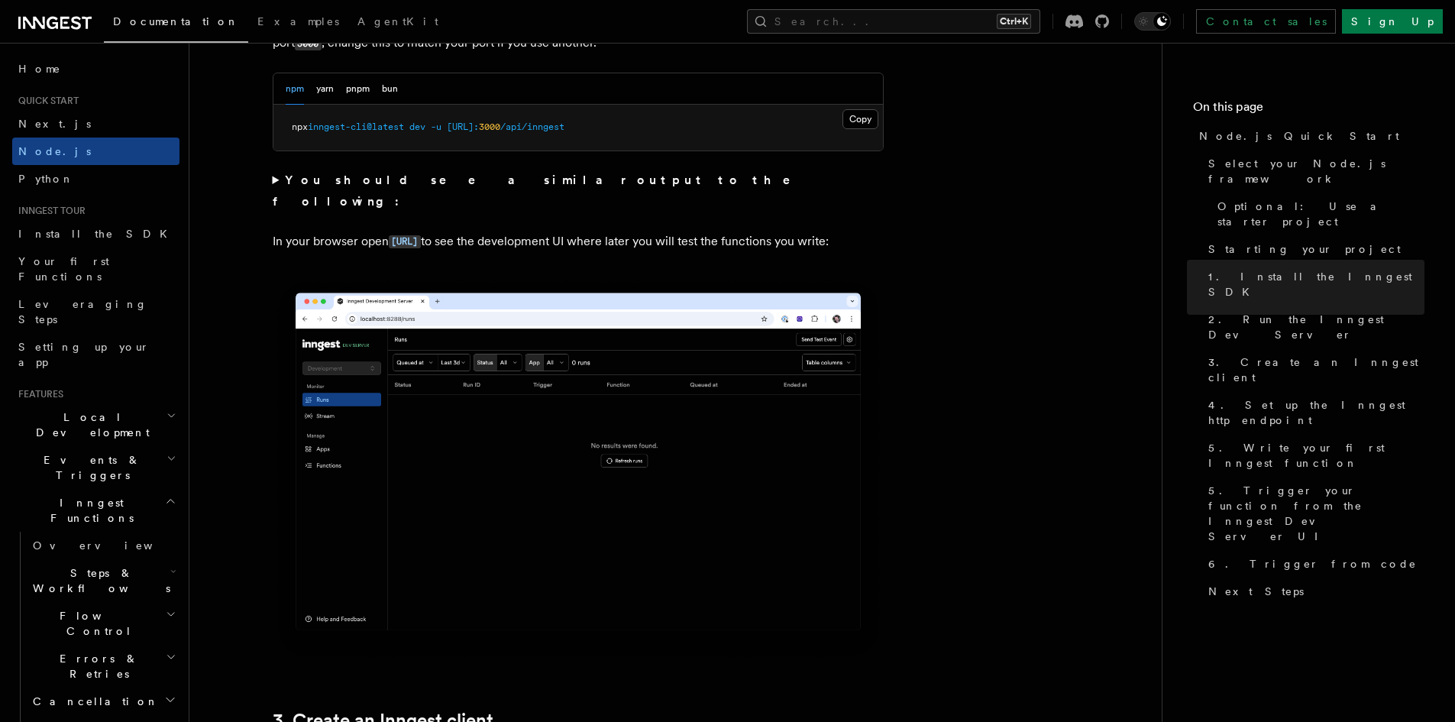
click at [280, 180] on summary "You should see a similar output to the following:" at bounding box center [578, 191] width 611 height 43
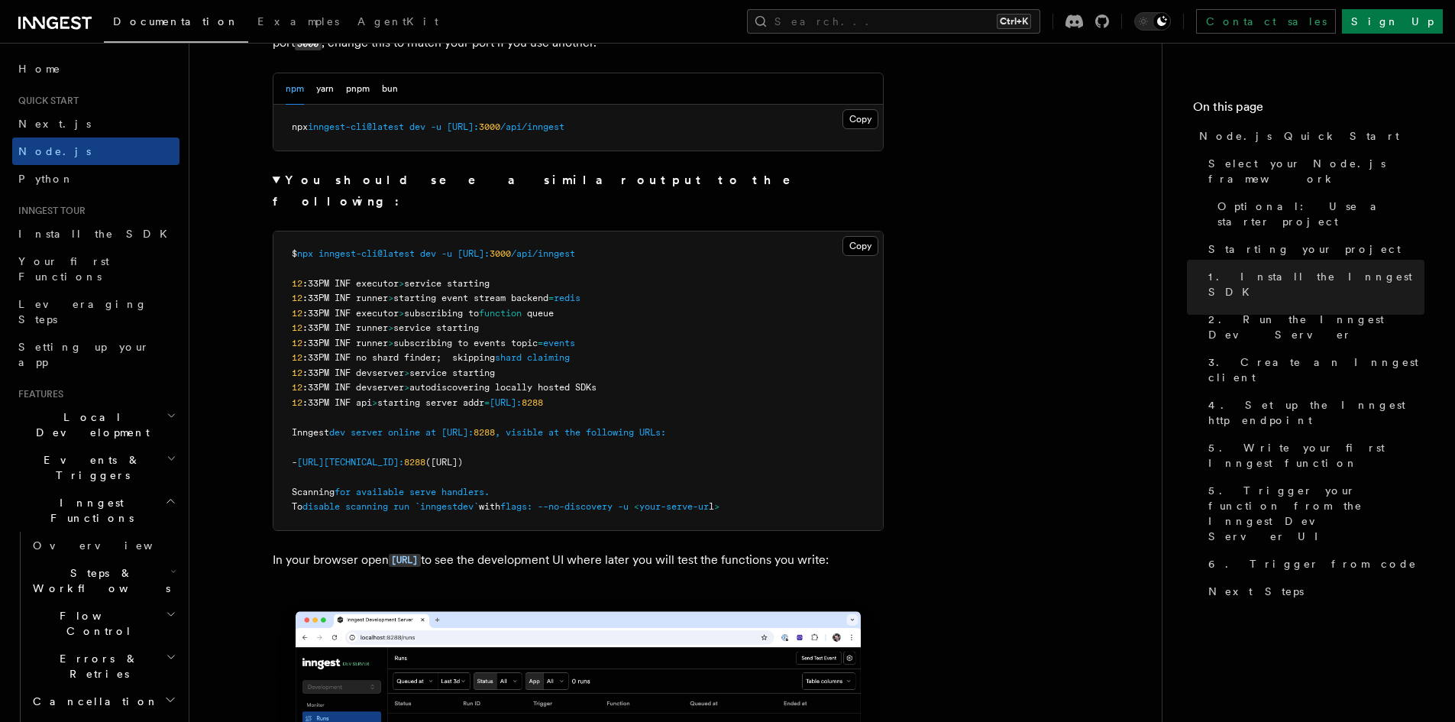
click at [280, 180] on summary "You should see a similar output to the following:" at bounding box center [578, 191] width 611 height 43
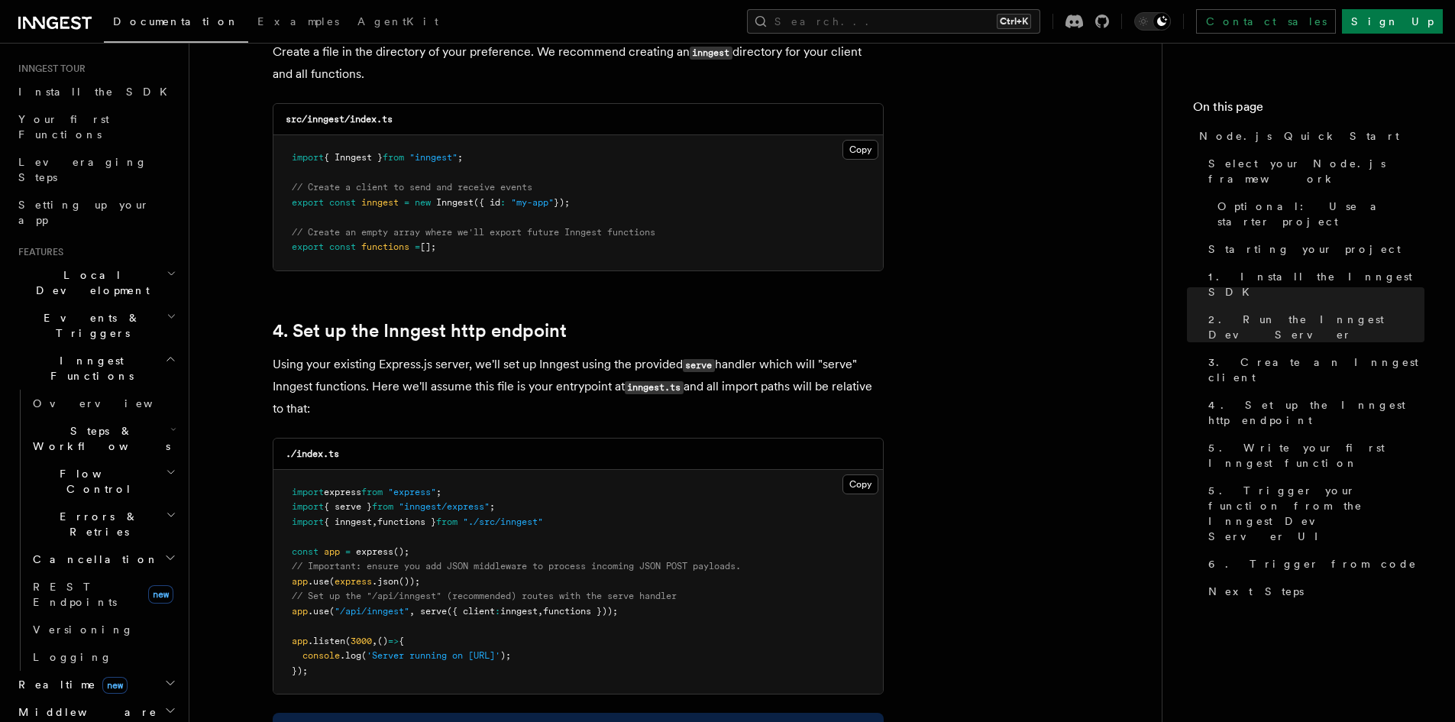
scroll to position [153, 0]
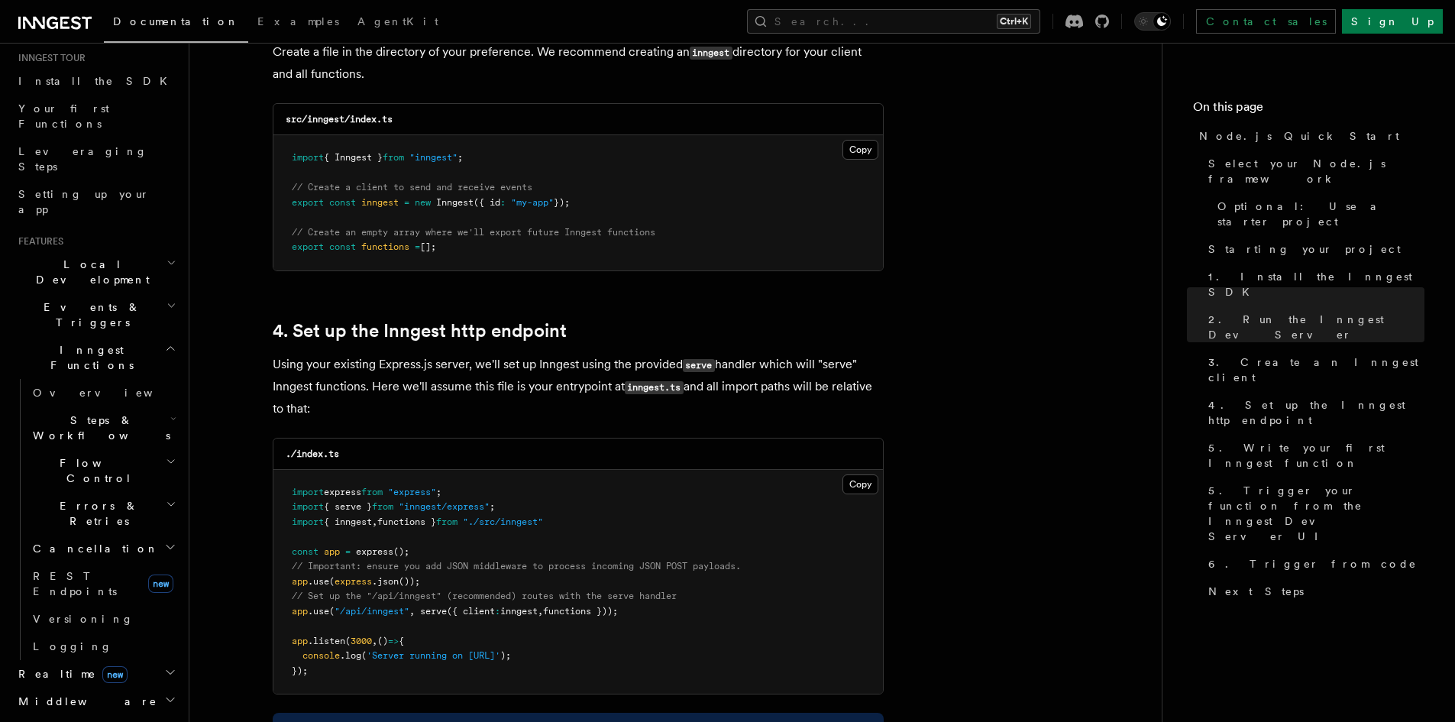
click at [103, 413] on span "Steps & Workflows" at bounding box center [99, 428] width 144 height 31
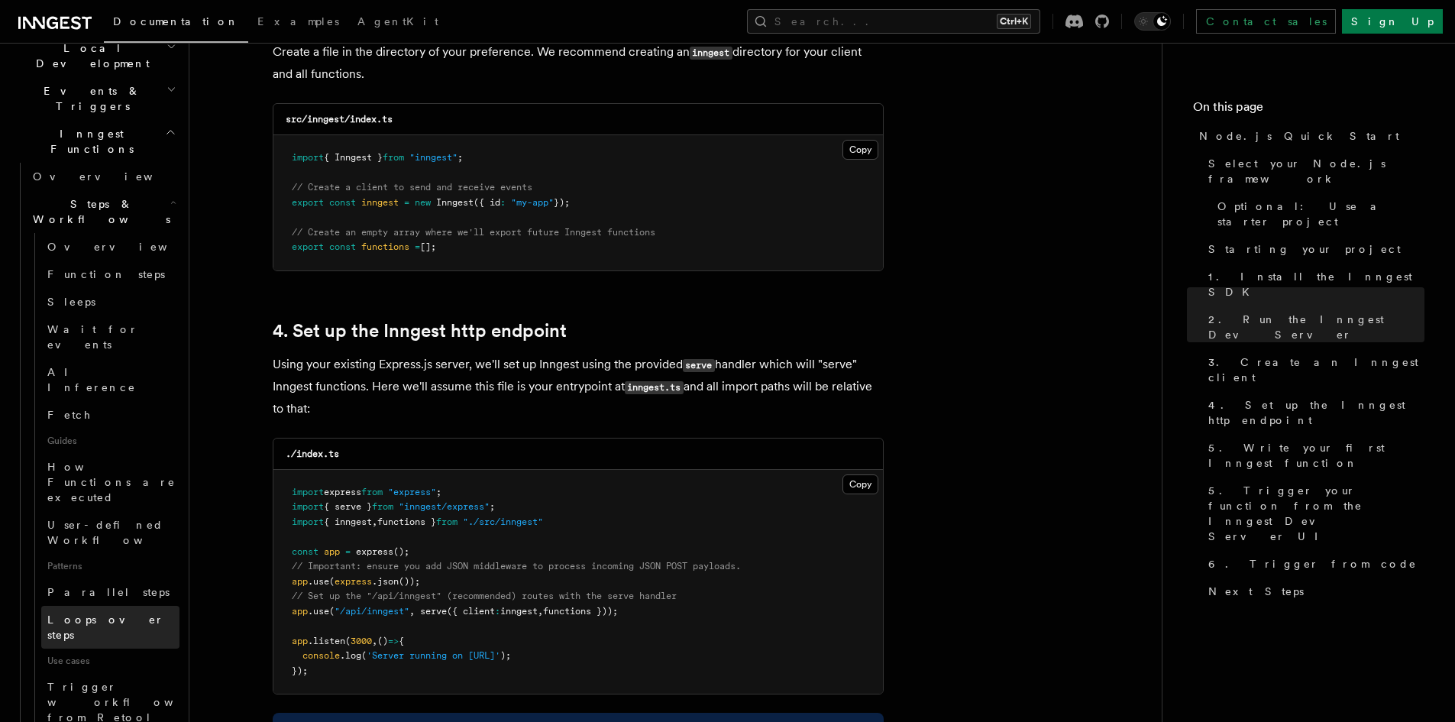
scroll to position [458, 0]
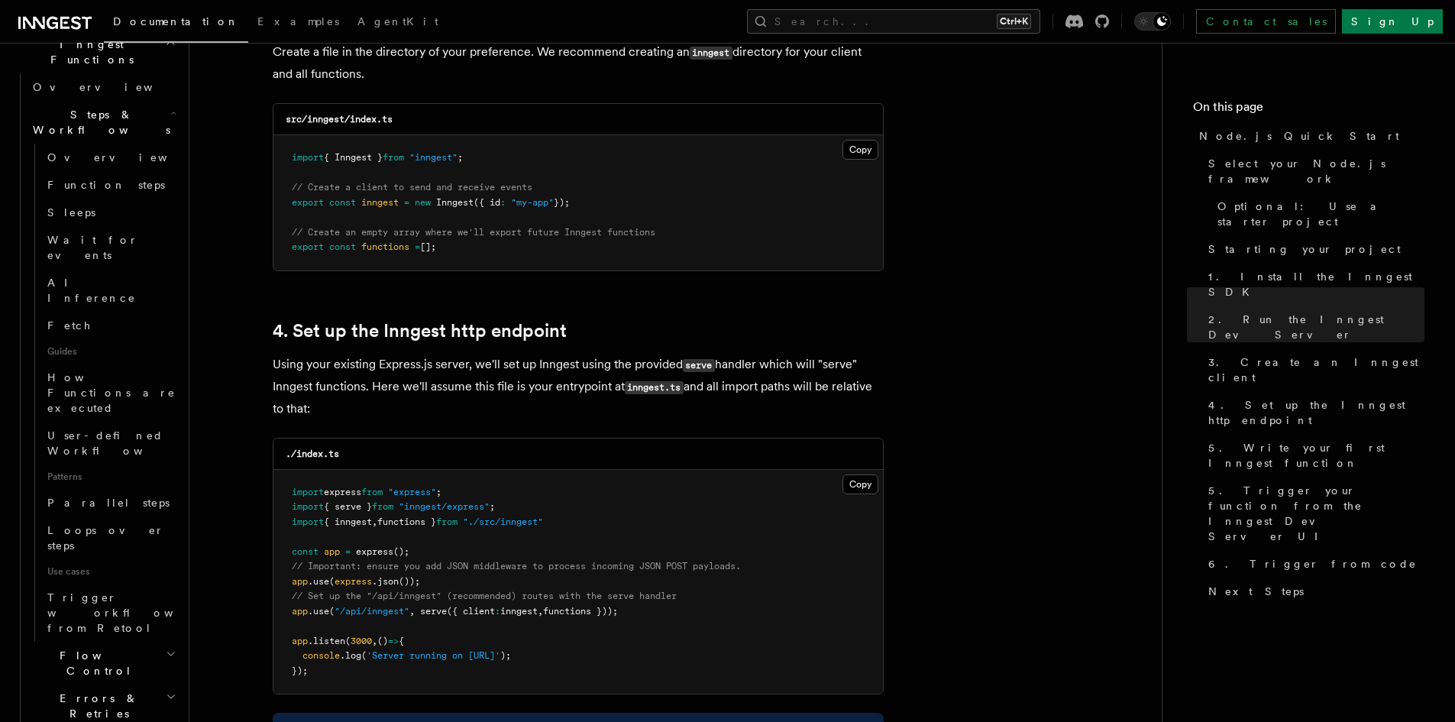
click at [111, 642] on h2 "Flow Control" at bounding box center [103, 663] width 153 height 43
click at [108, 685] on h2 "Errors & Retries" at bounding box center [103, 706] width 153 height 43
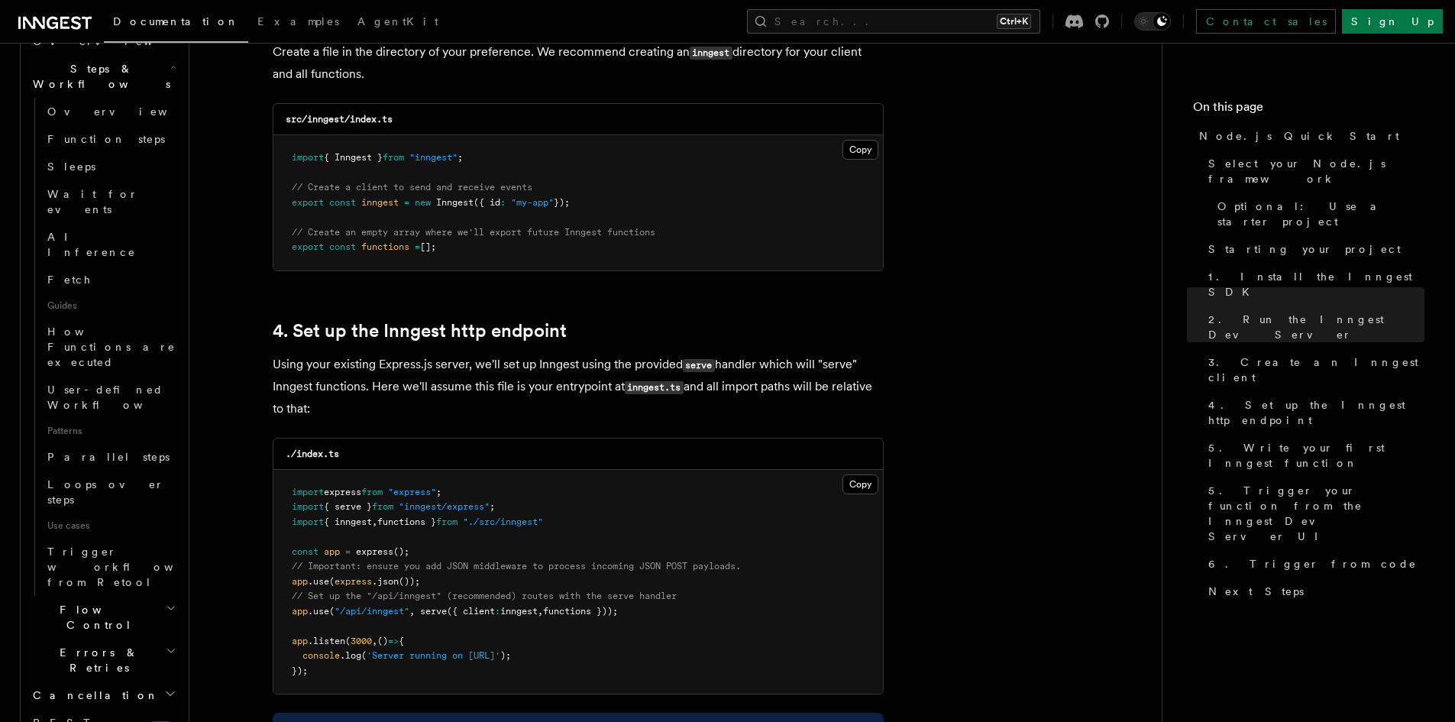
scroll to position [611, 0]
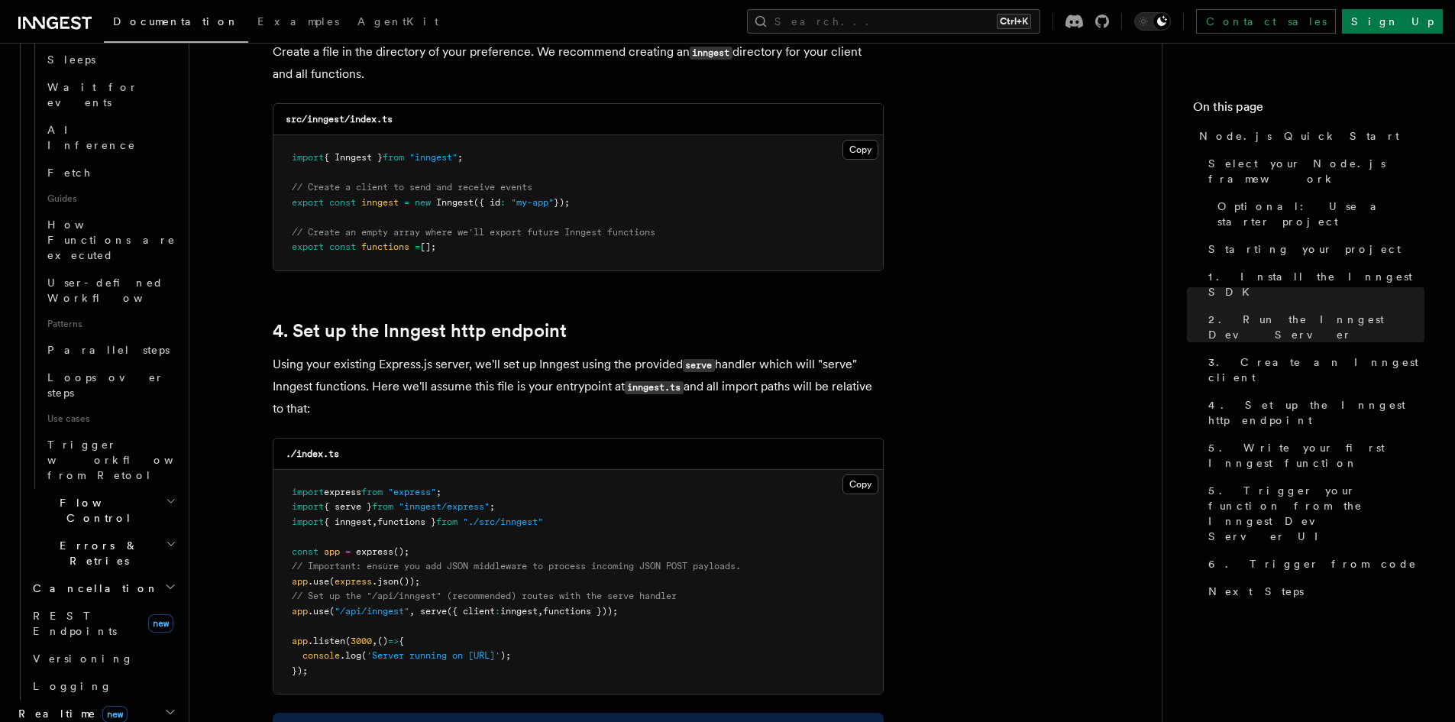
click at [84, 581] on span "Cancellation" at bounding box center [93, 588] width 132 height 15
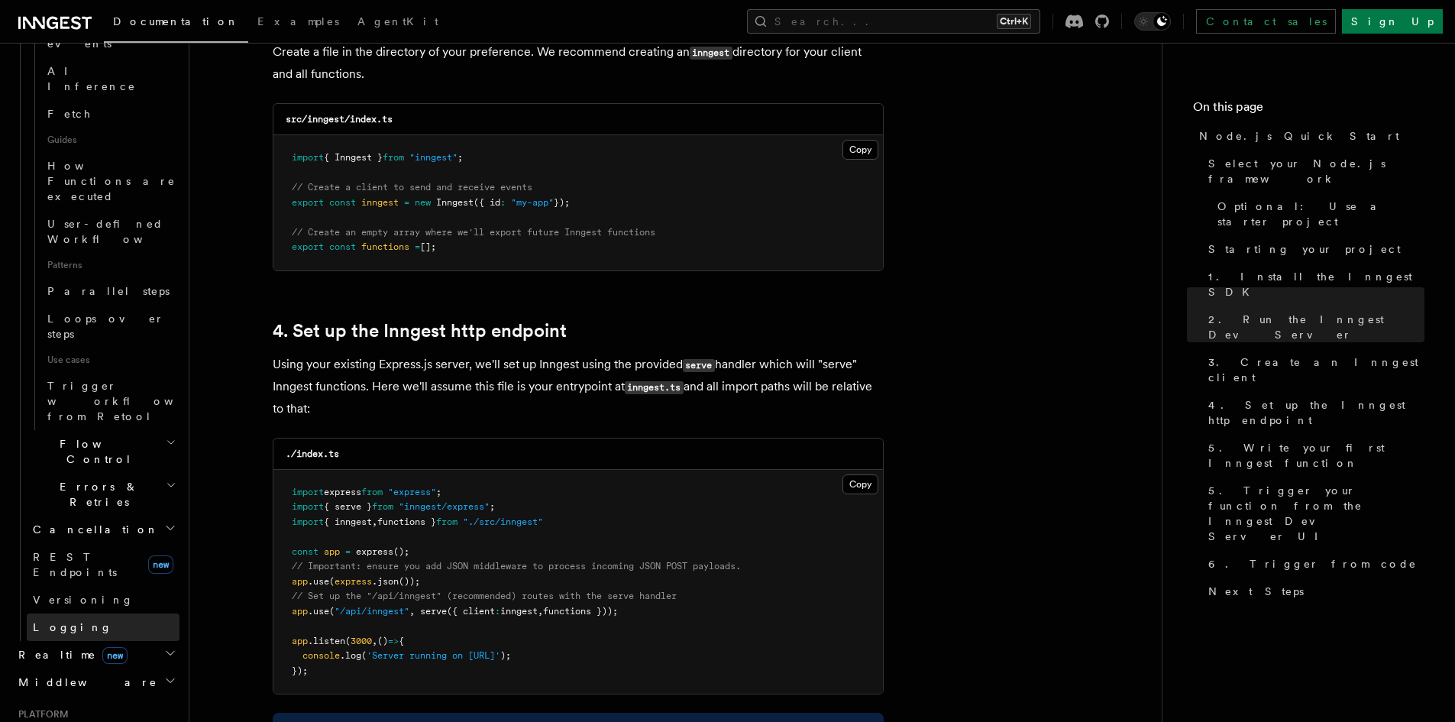
scroll to position [688, 0]
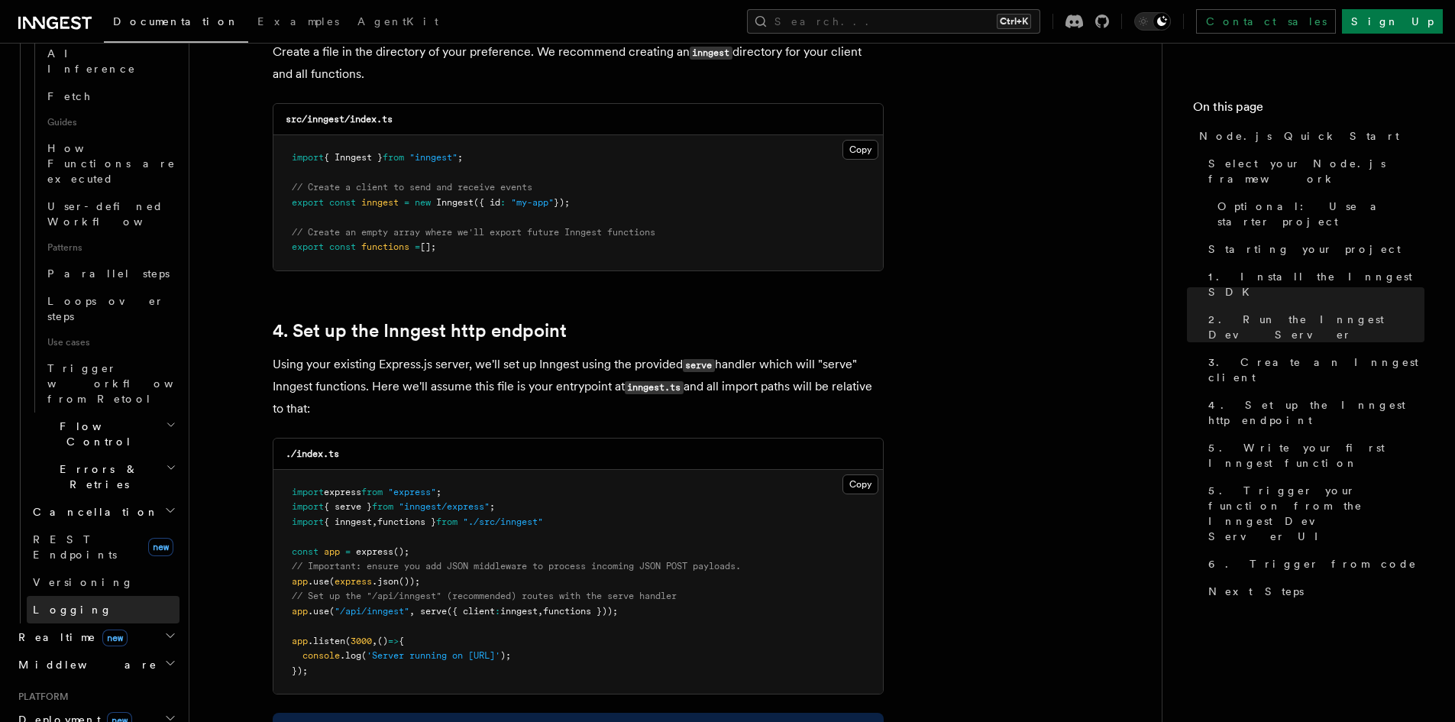
click at [69, 604] on span "Logging" at bounding box center [72, 610] width 79 height 12
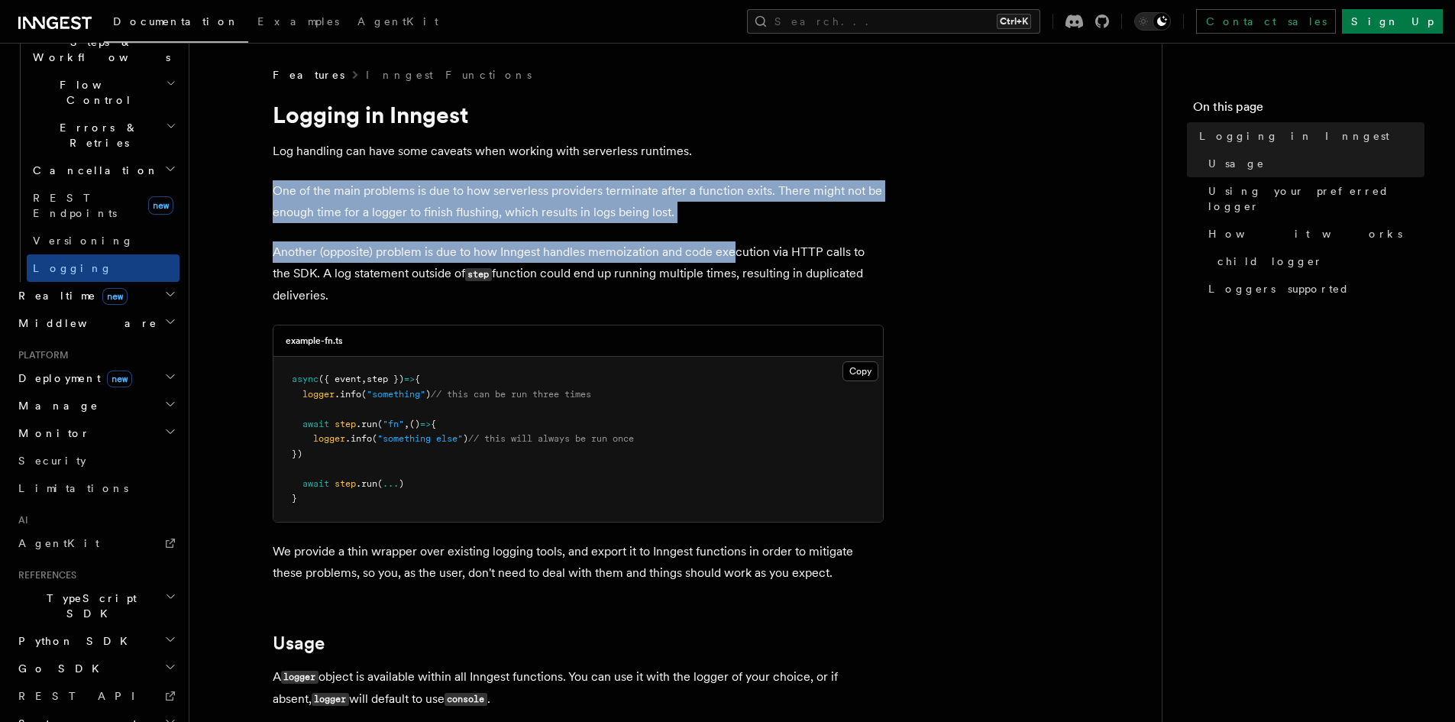
drag, startPoint x: 268, startPoint y: 193, endPoint x: 666, endPoint y: 250, distance: 402.1
click at [666, 250] on p "Another (opposite) problem is due to how Inngest handles memoization and code e…" at bounding box center [578, 273] width 611 height 65
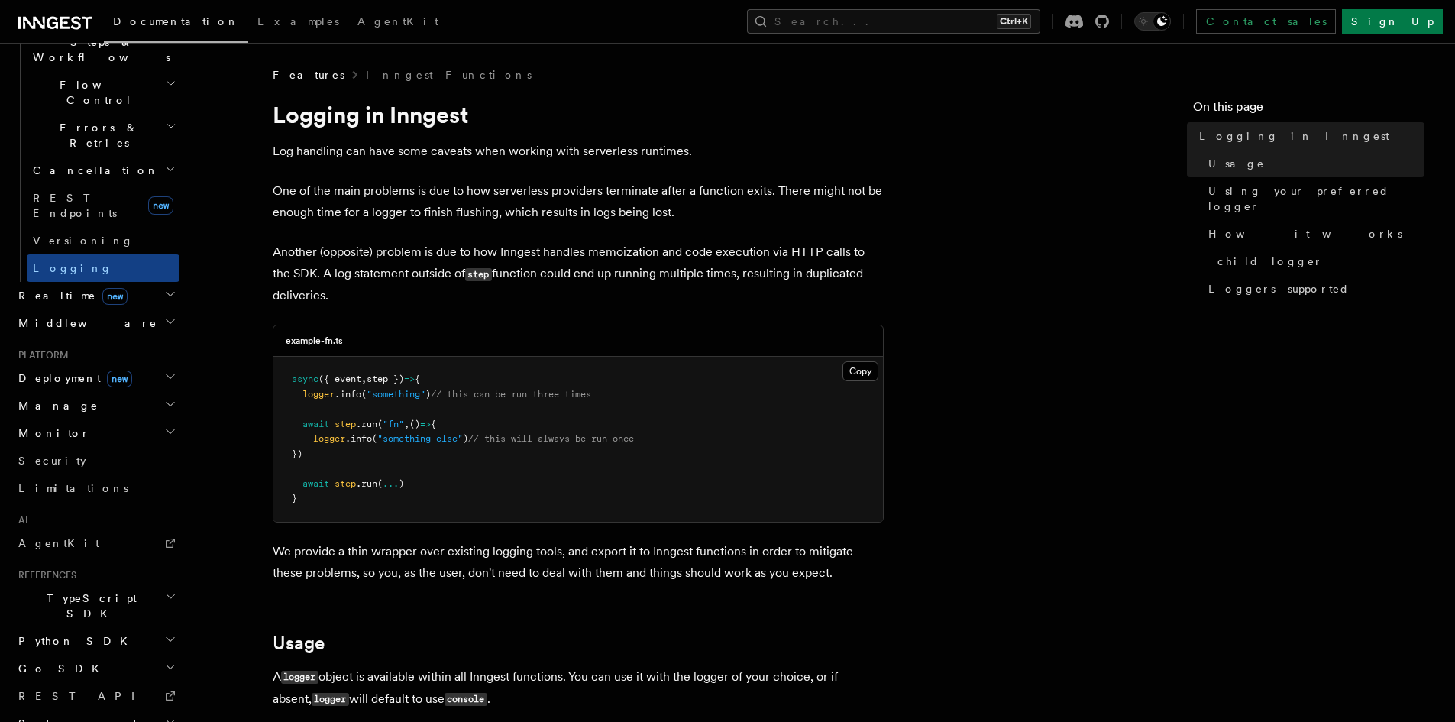
click at [405, 266] on p "Another (opposite) problem is due to how Inngest handles memoization and code e…" at bounding box center [578, 273] width 611 height 65
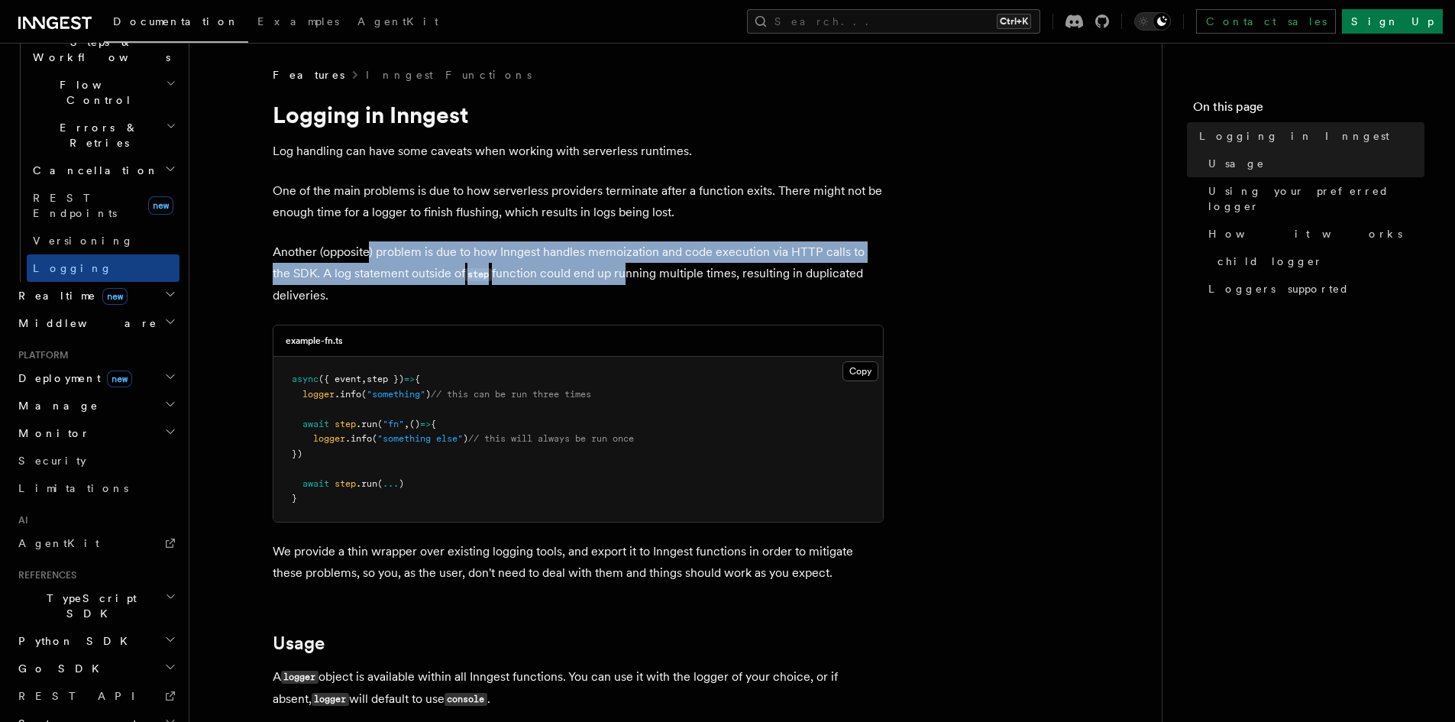
drag, startPoint x: 371, startPoint y: 248, endPoint x: 604, endPoint y: 284, distance: 235.8
click at [604, 284] on p "Another (opposite) problem is due to how Inngest handles memoization and code e…" at bounding box center [578, 273] width 611 height 65
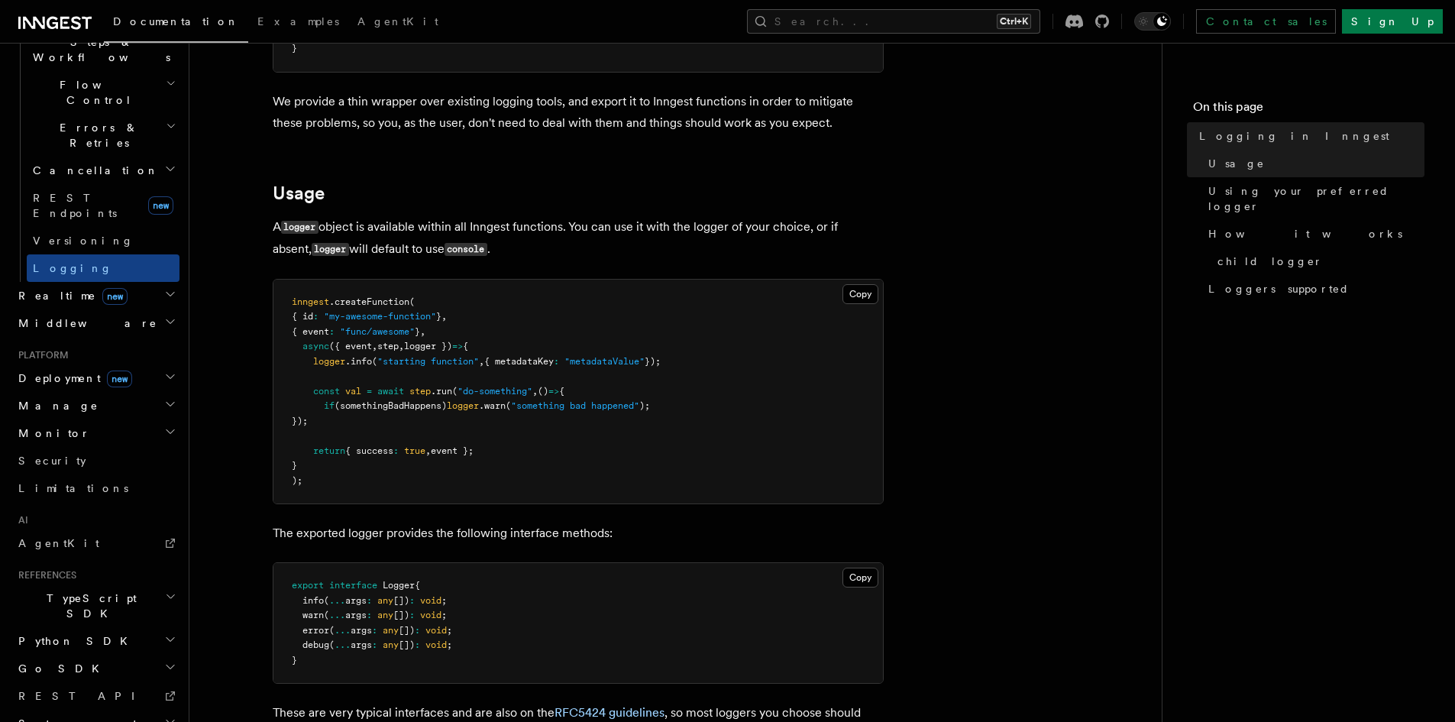
scroll to position [458, 0]
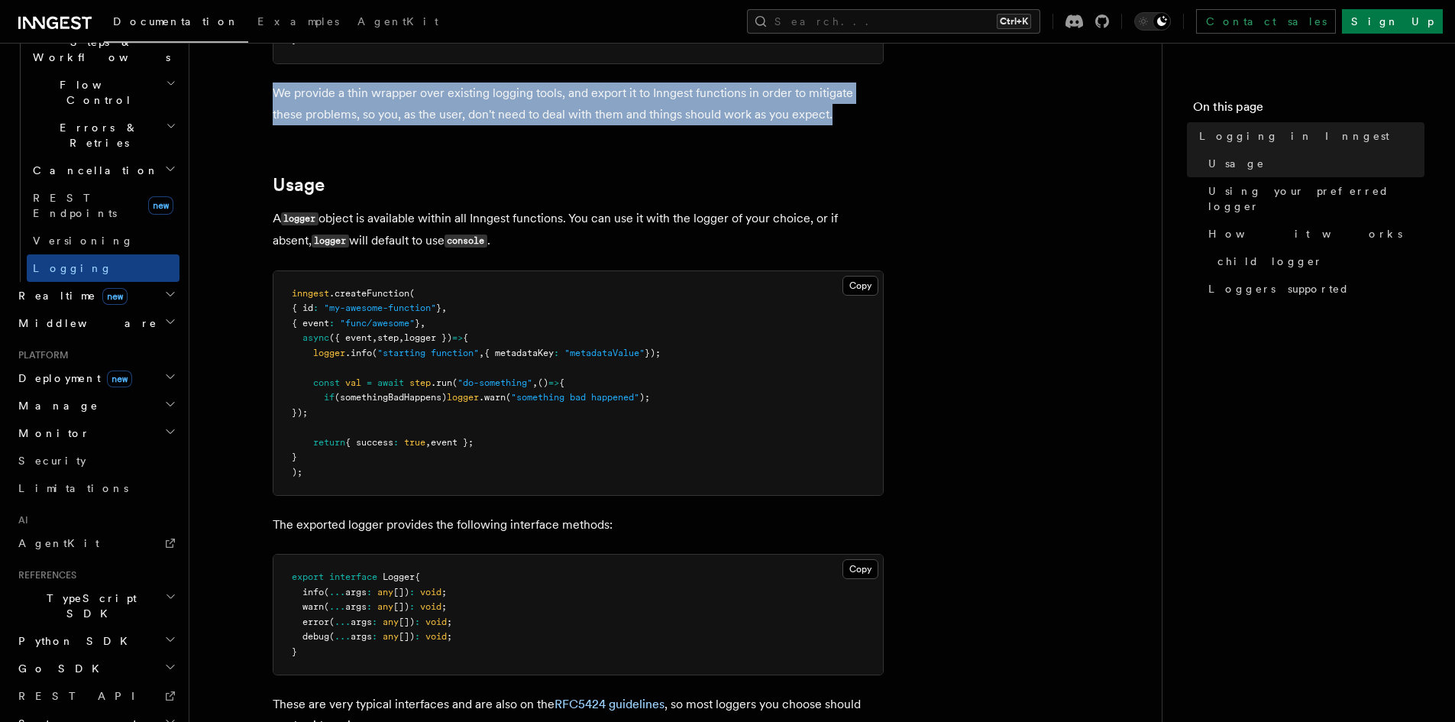
drag, startPoint x: 255, startPoint y: 92, endPoint x: 848, endPoint y: 121, distance: 593.6
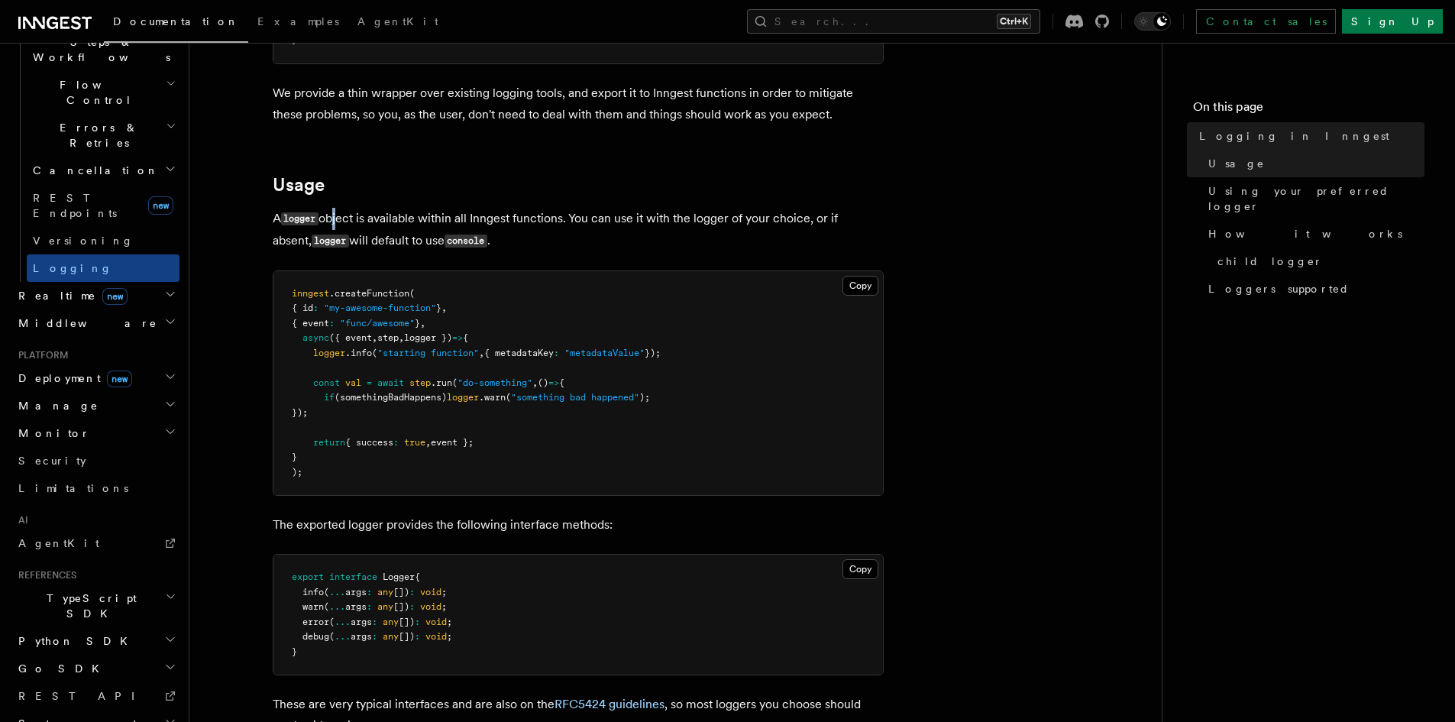
drag, startPoint x: 339, startPoint y: 204, endPoint x: 296, endPoint y: 222, distance: 47.2
drag, startPoint x: 267, startPoint y: 219, endPoint x: 275, endPoint y: 218, distance: 7.7
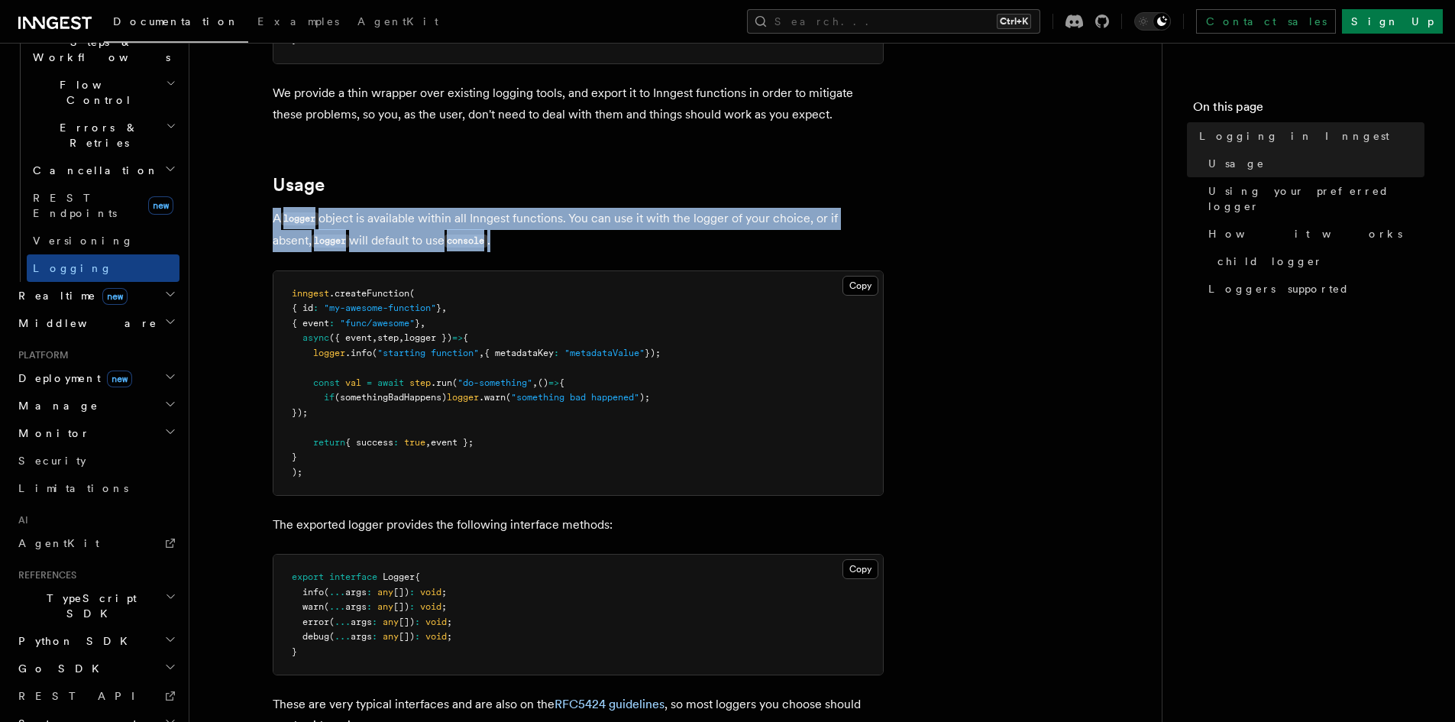
drag, startPoint x: 262, startPoint y: 225, endPoint x: 861, endPoint y: 247, distance: 599.3
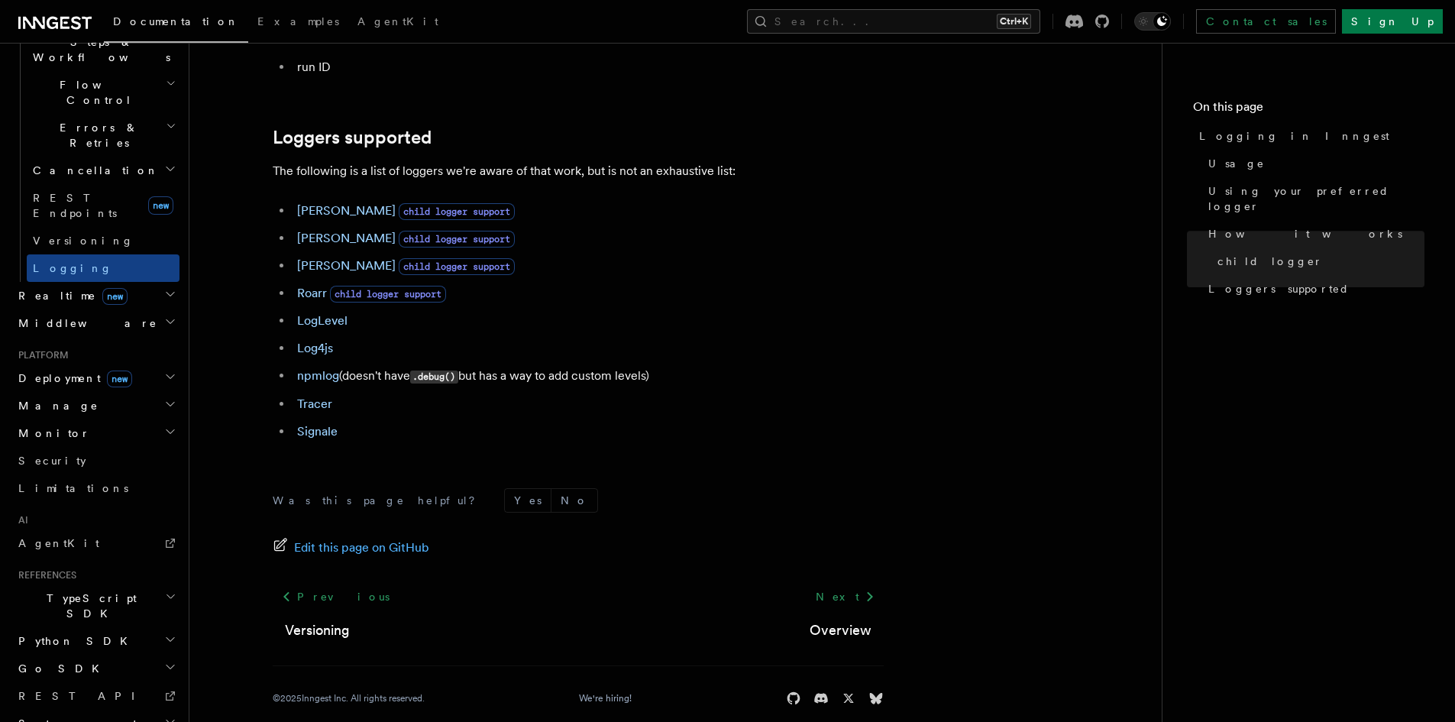
scroll to position [2091, 0]
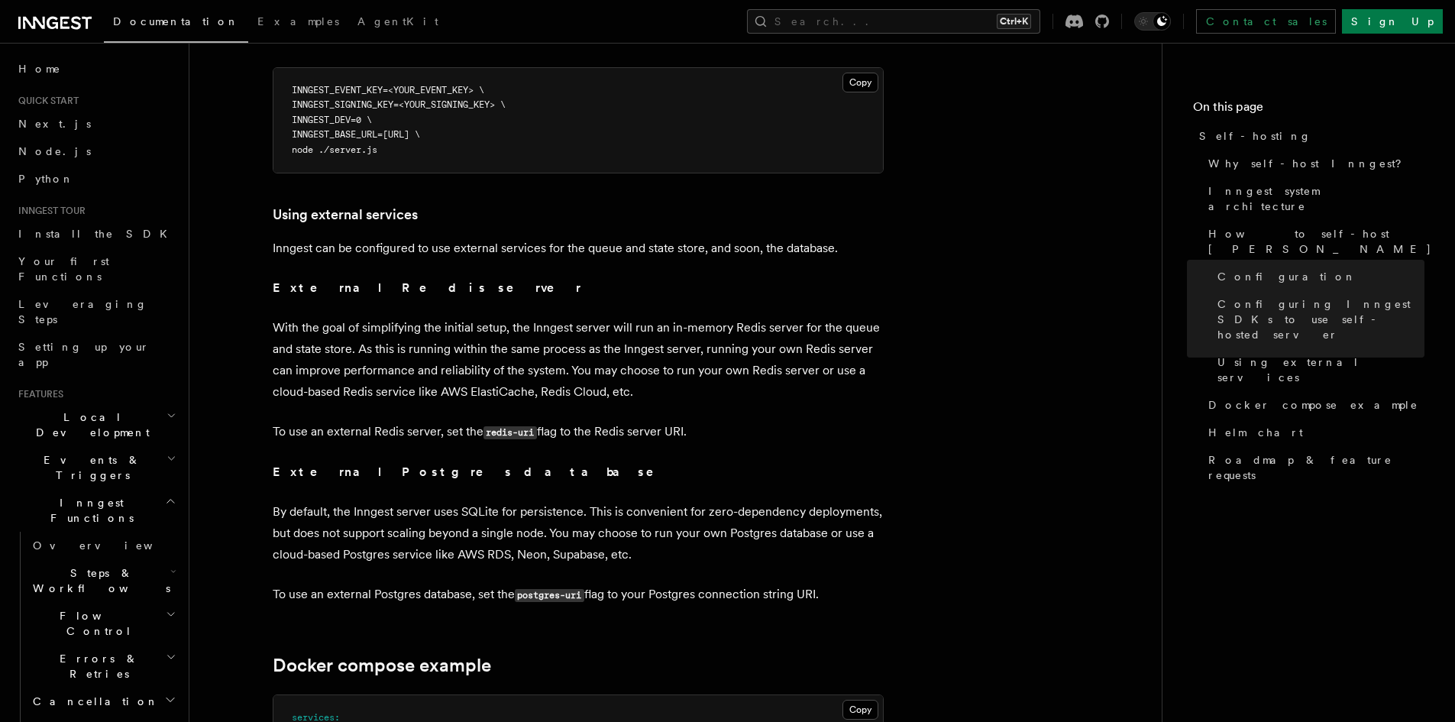
scroll to position [3538, 0]
